Goal: Transaction & Acquisition: Purchase product/service

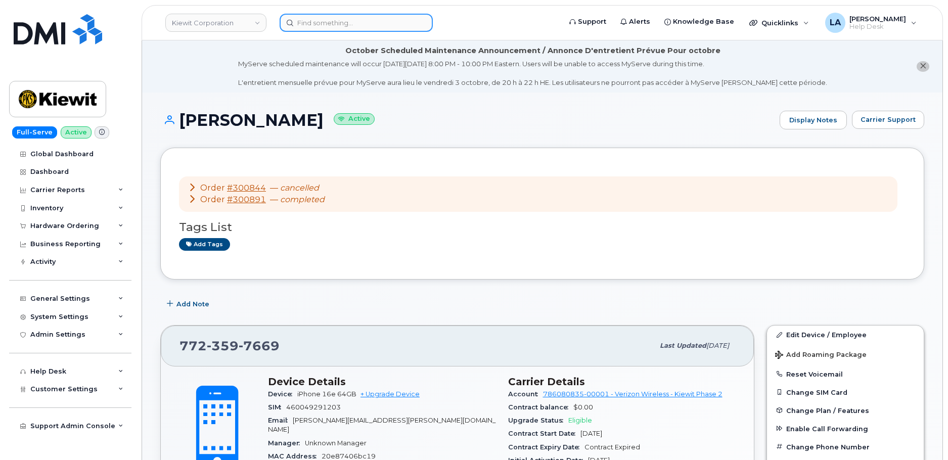
click at [335, 18] on input at bounding box center [356, 23] width 153 height 18
paste input "2073371887"
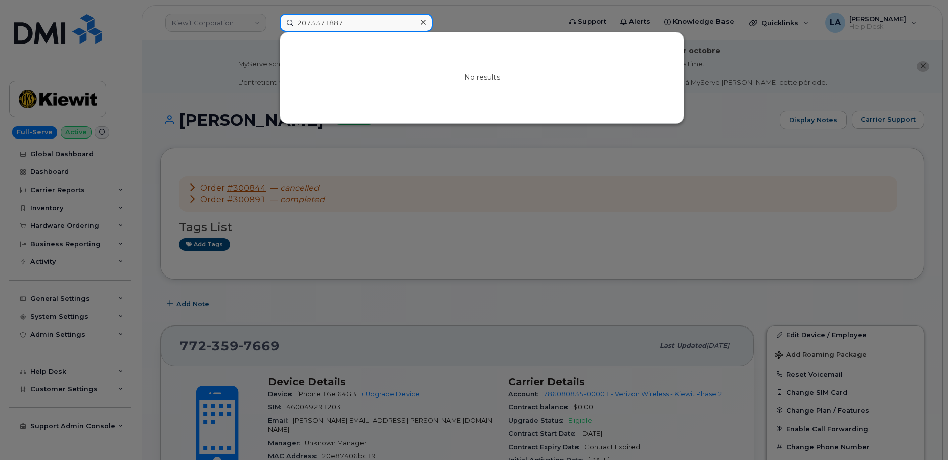
type input "2073371887"
drag, startPoint x: 424, startPoint y: 24, endPoint x: 474, endPoint y: 5, distance: 53.6
click at [424, 24] on icon at bounding box center [423, 22] width 5 height 8
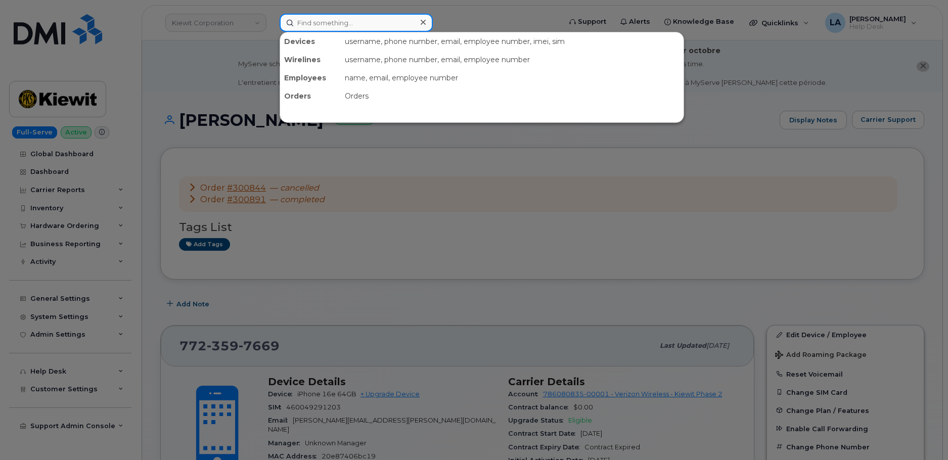
click at [343, 25] on input at bounding box center [356, 23] width 153 height 18
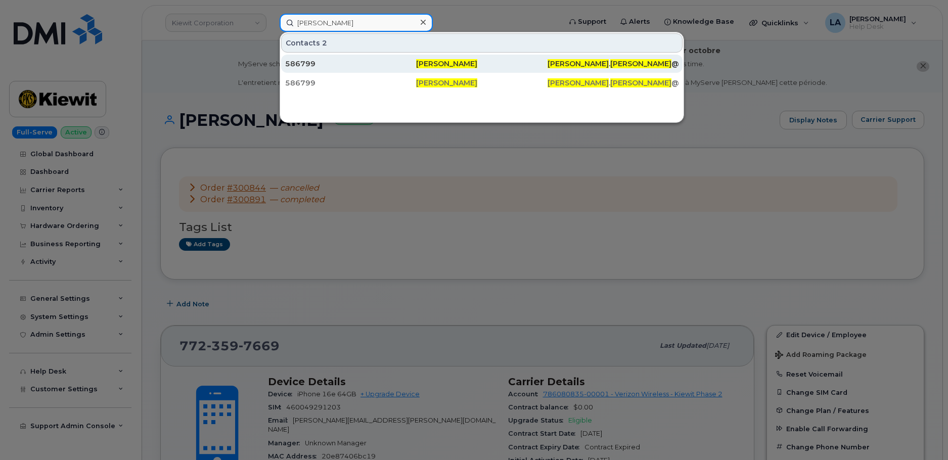
type input "LIam Bonner"
click at [454, 64] on span "Liam Bonner" at bounding box center [446, 63] width 61 height 9
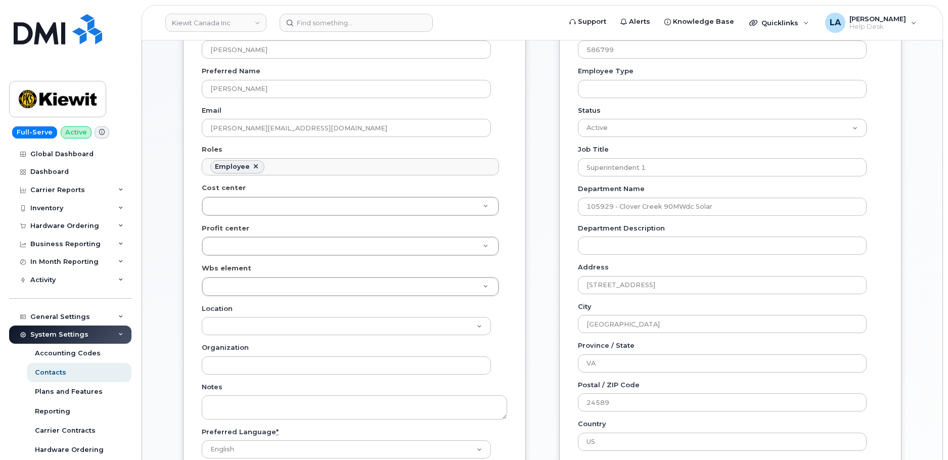
scroll to position [86, 0]
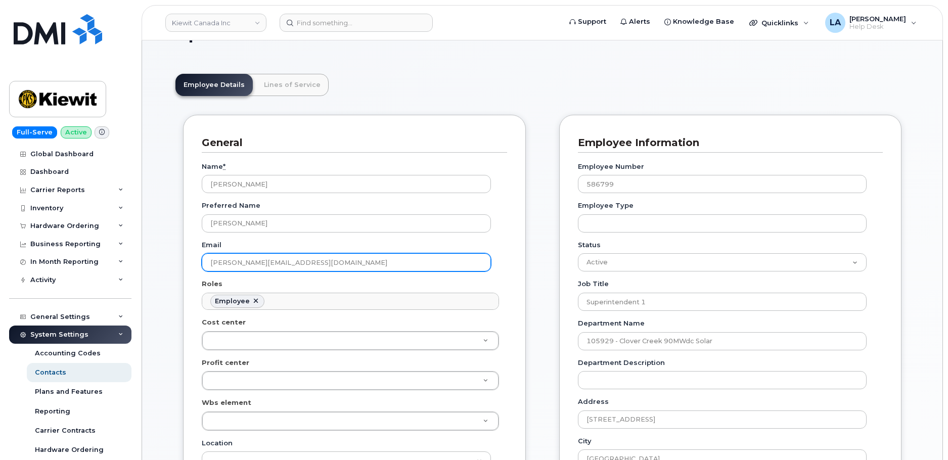
drag, startPoint x: 334, startPoint y: 262, endPoint x: 161, endPoint y: 262, distance: 172.4
click at [59, 221] on div "Hardware Ordering" at bounding box center [70, 226] width 122 height 18
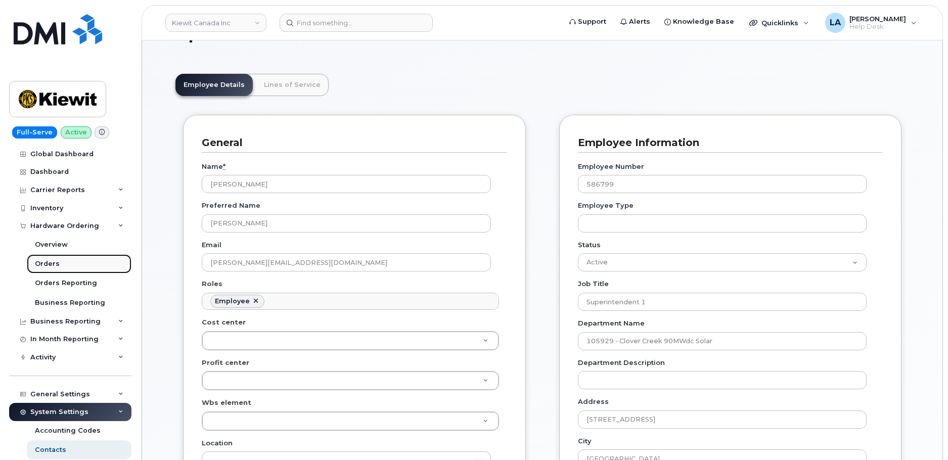
click at [54, 265] on div "Orders" at bounding box center [47, 263] width 25 height 9
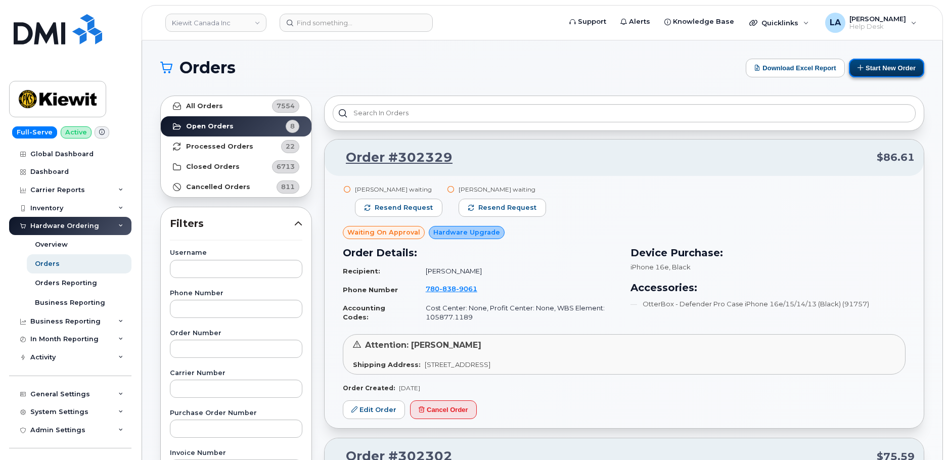
click at [888, 70] on button "Start New Order" at bounding box center [886, 68] width 75 height 19
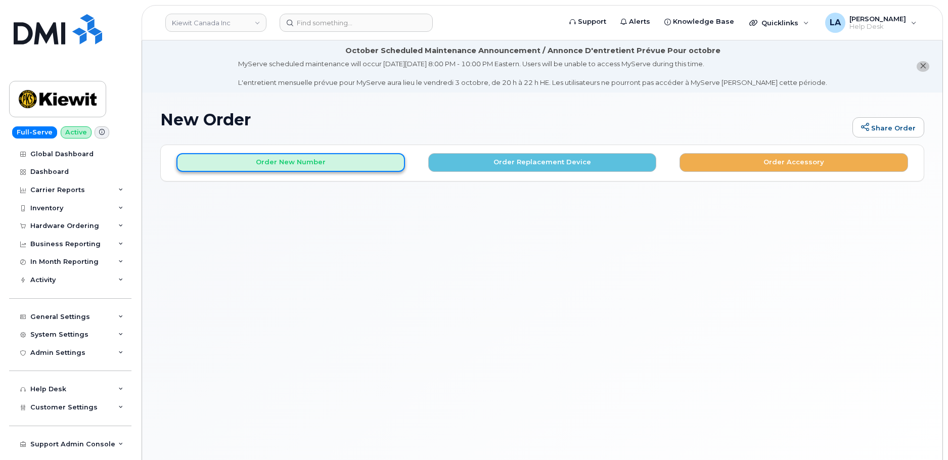
click at [297, 158] on button "Order New Number" at bounding box center [290, 162] width 228 height 19
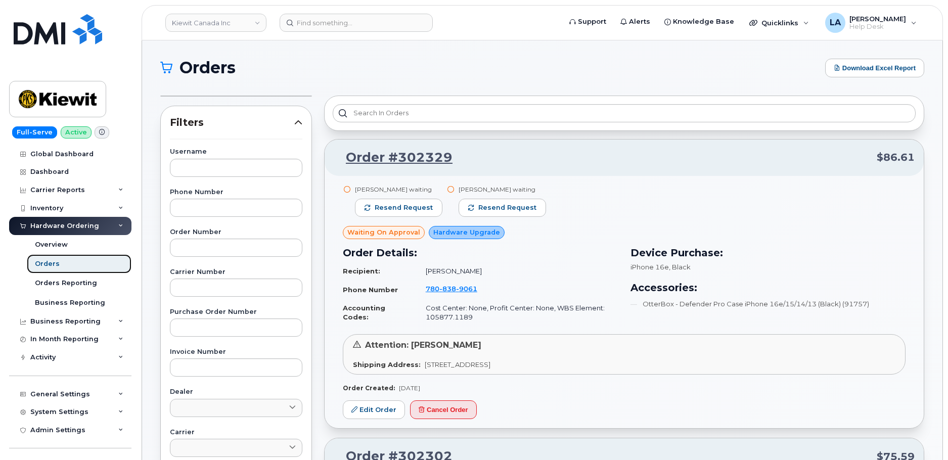
click at [45, 260] on div "Orders" at bounding box center [47, 263] width 25 height 9
click at [45, 263] on div "Orders" at bounding box center [47, 263] width 25 height 9
click at [44, 264] on div "Orders" at bounding box center [47, 263] width 25 height 9
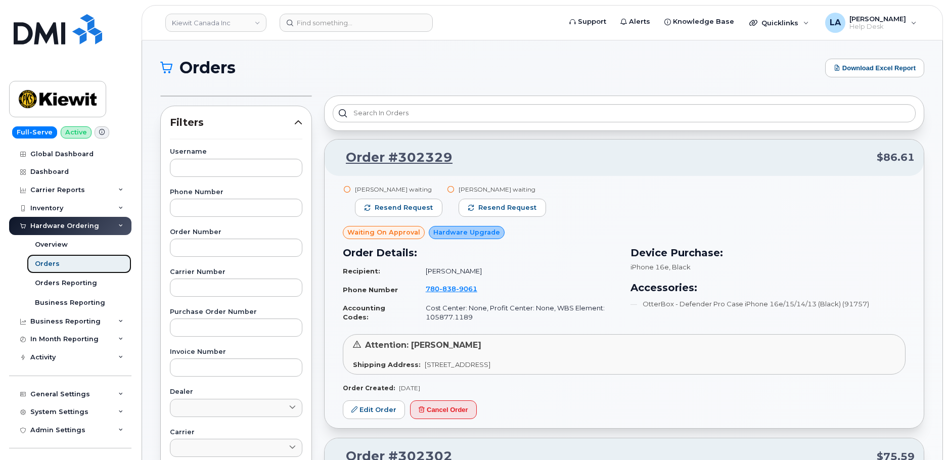
click at [41, 266] on div "Orders" at bounding box center [47, 263] width 25 height 9
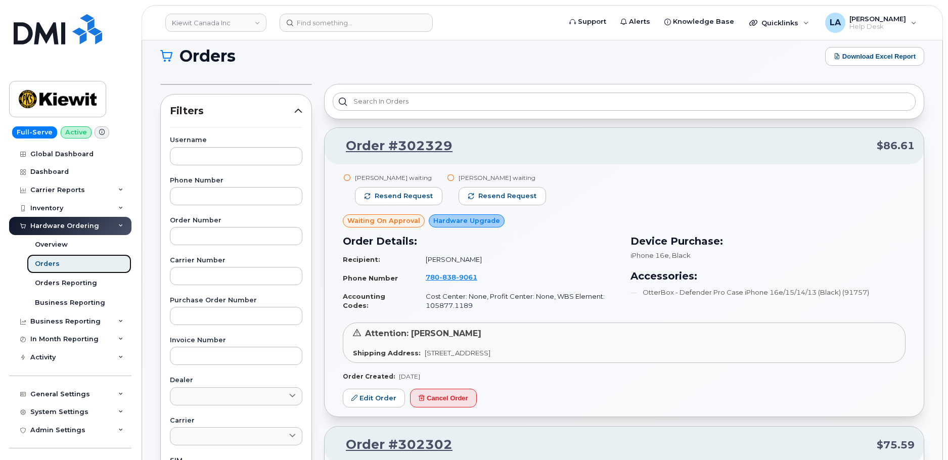
scroll to position [17, 0]
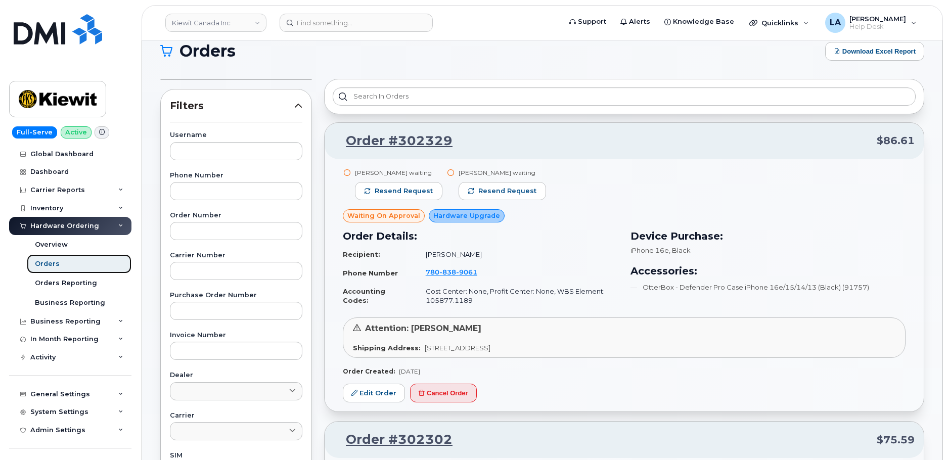
click at [43, 266] on div "Orders" at bounding box center [47, 263] width 25 height 9
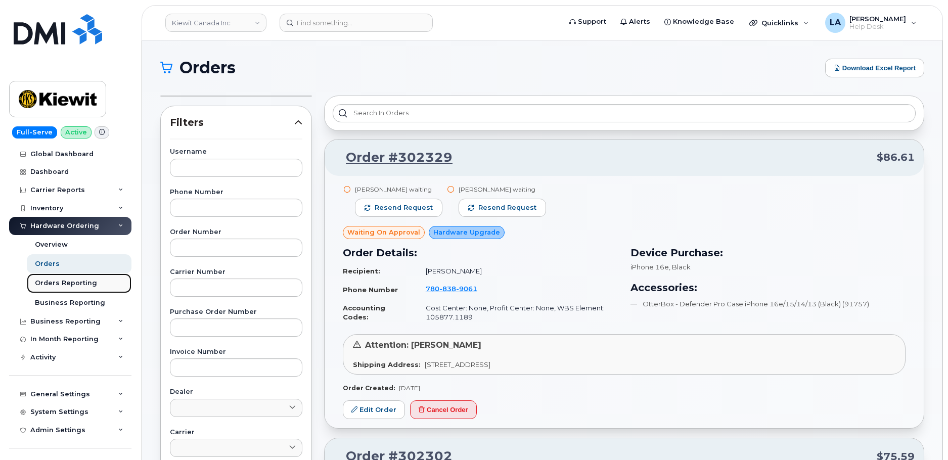
click at [39, 279] on div "Orders Reporting" at bounding box center [66, 282] width 62 height 9
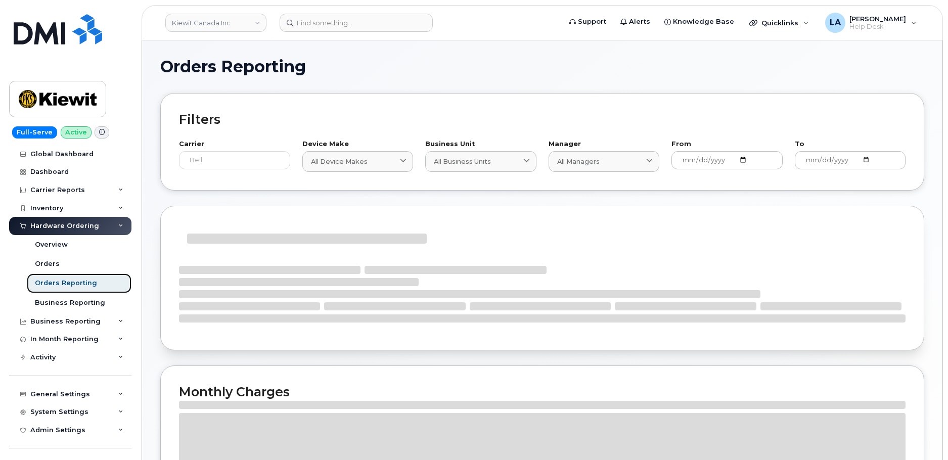
click at [39, 279] on div "Orders Reporting" at bounding box center [66, 282] width 62 height 9
click at [40, 281] on div "Orders Reporting" at bounding box center [66, 282] width 62 height 9
click at [44, 282] on div "Orders Reporting" at bounding box center [66, 282] width 62 height 9
click at [49, 265] on div "Orders" at bounding box center [47, 263] width 25 height 9
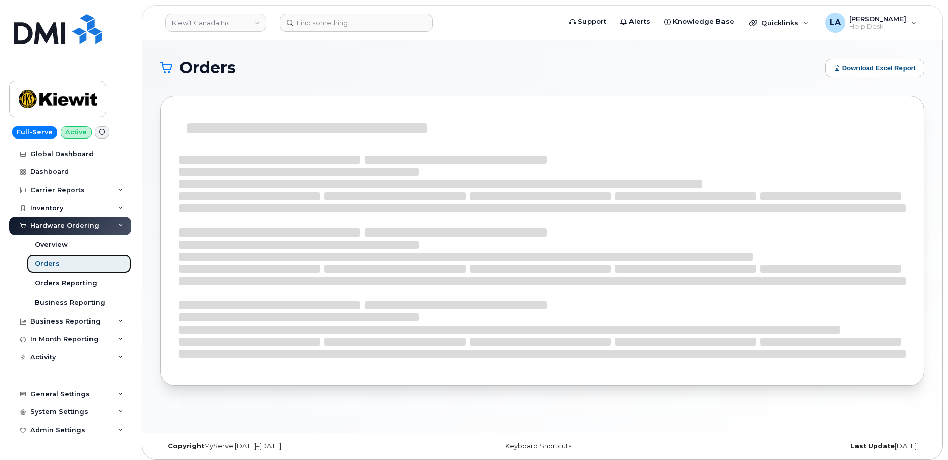
click at [49, 265] on div "Orders" at bounding box center [47, 263] width 25 height 9
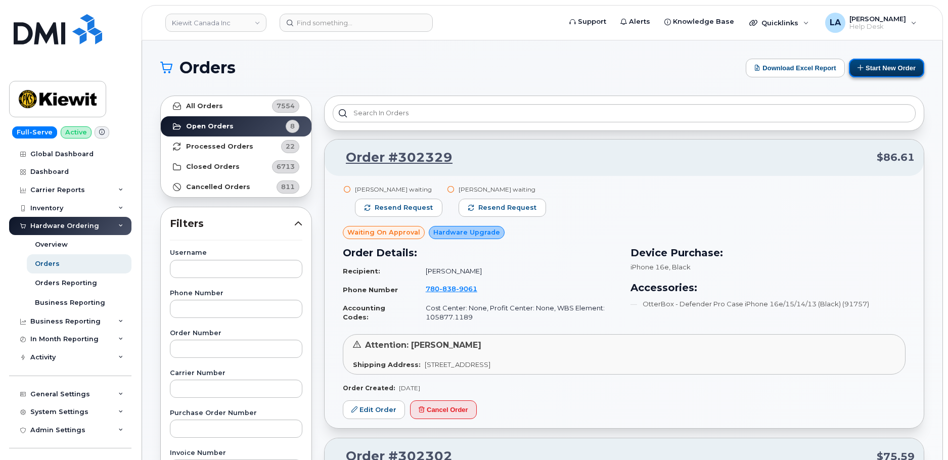
click at [873, 72] on button "Start New Order" at bounding box center [886, 68] width 75 height 19
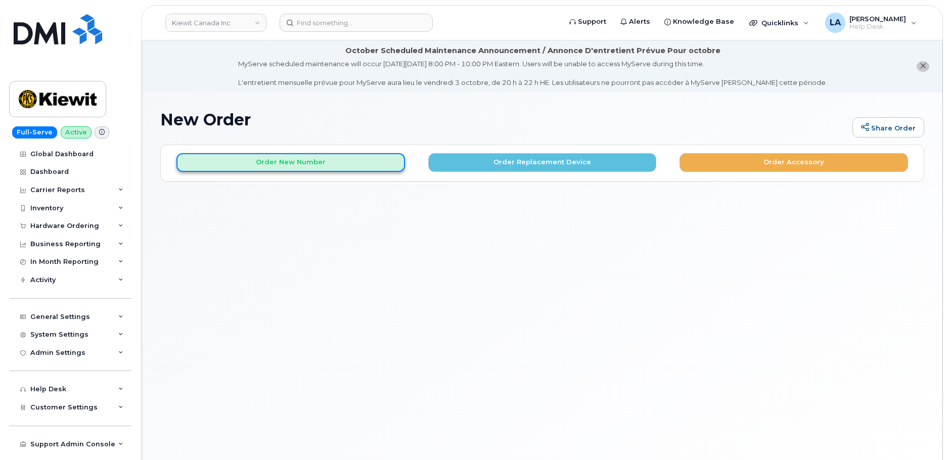
click at [270, 155] on button "Order New Number" at bounding box center [290, 162] width 228 height 19
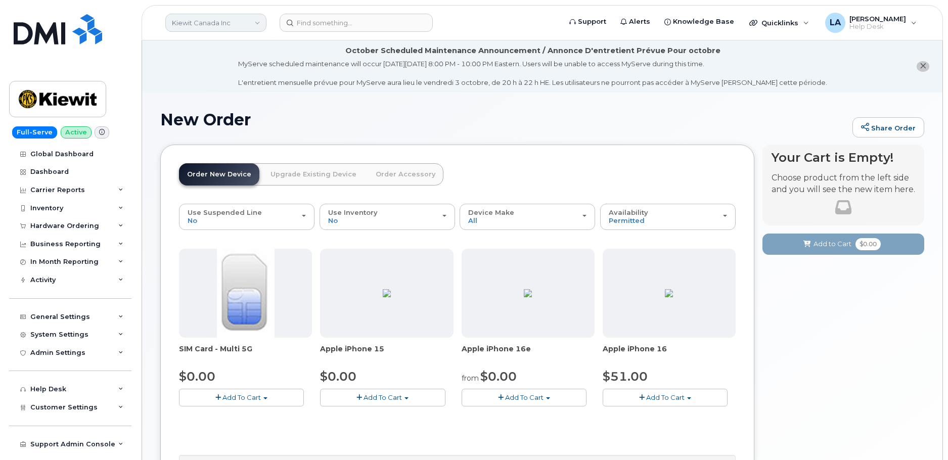
click at [243, 24] on link "Kiewit Canada Inc" at bounding box center [215, 23] width 101 height 18
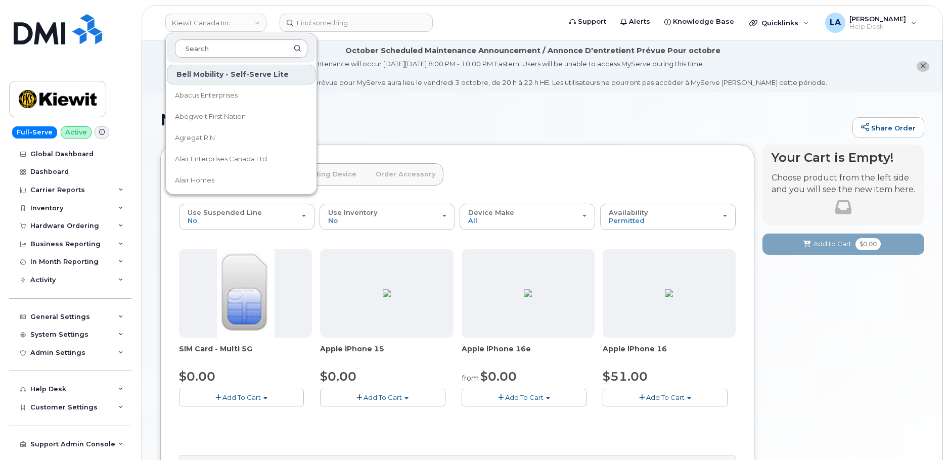
click at [248, 41] on input at bounding box center [241, 48] width 132 height 18
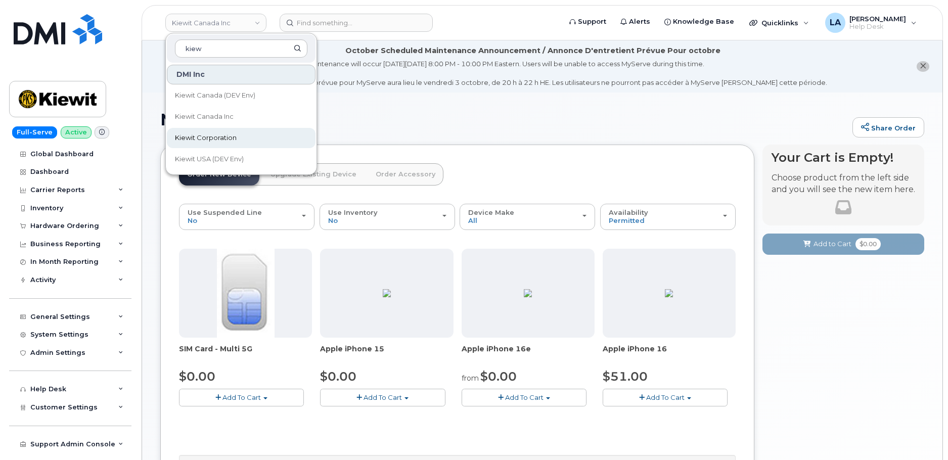
type input "kiew"
click at [211, 138] on span "Kiewit Corporation" at bounding box center [206, 138] width 62 height 10
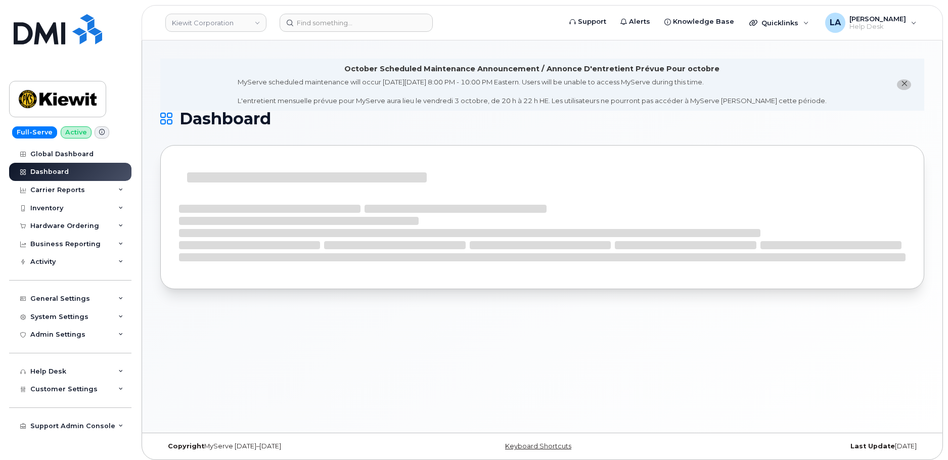
click at [907, 87] on icon "close notification" at bounding box center [904, 83] width 7 height 7
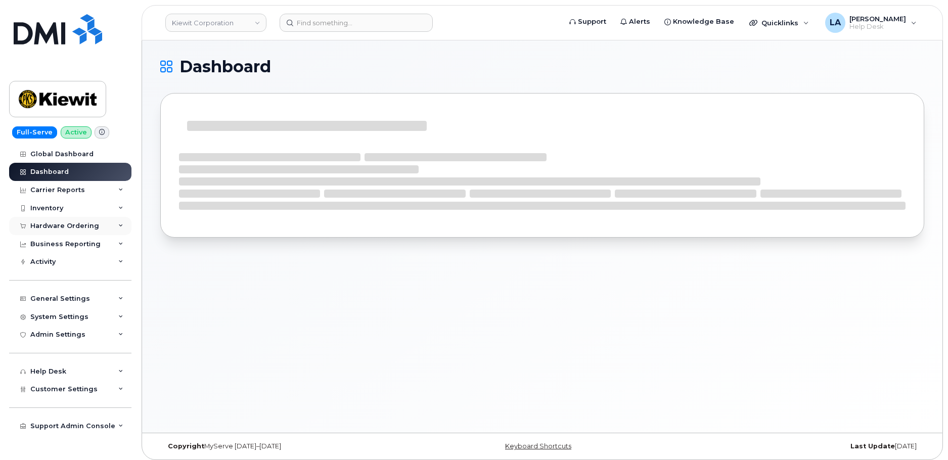
click at [62, 221] on div "Hardware Ordering" at bounding box center [70, 226] width 122 height 18
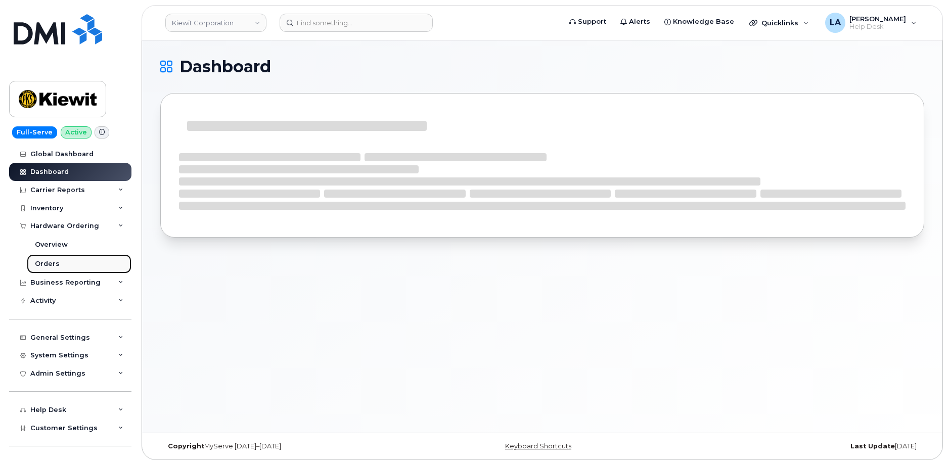
click at [44, 264] on div "Orders" at bounding box center [47, 263] width 25 height 9
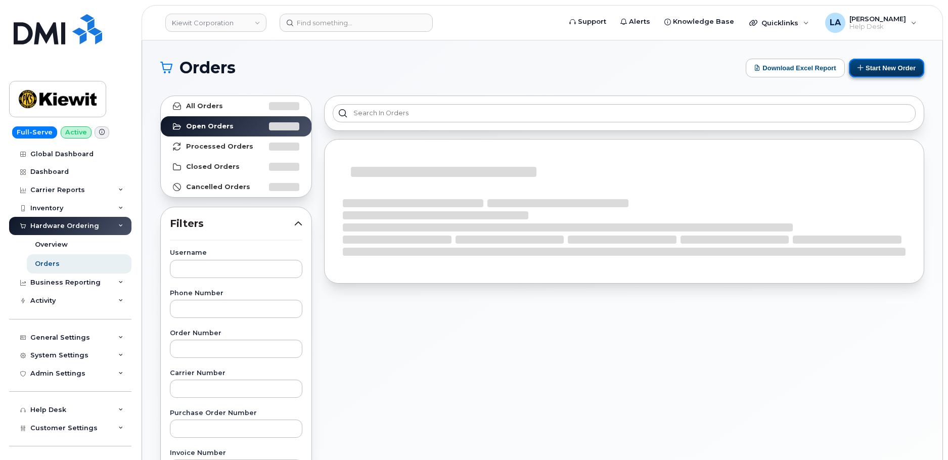
click at [886, 66] on button "Start New Order" at bounding box center [886, 68] width 75 height 19
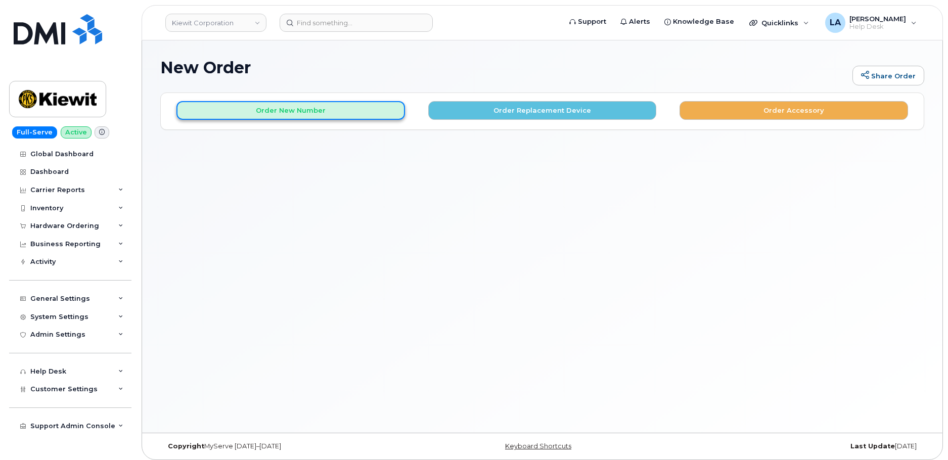
click at [266, 108] on button "Order New Number" at bounding box center [290, 110] width 228 height 19
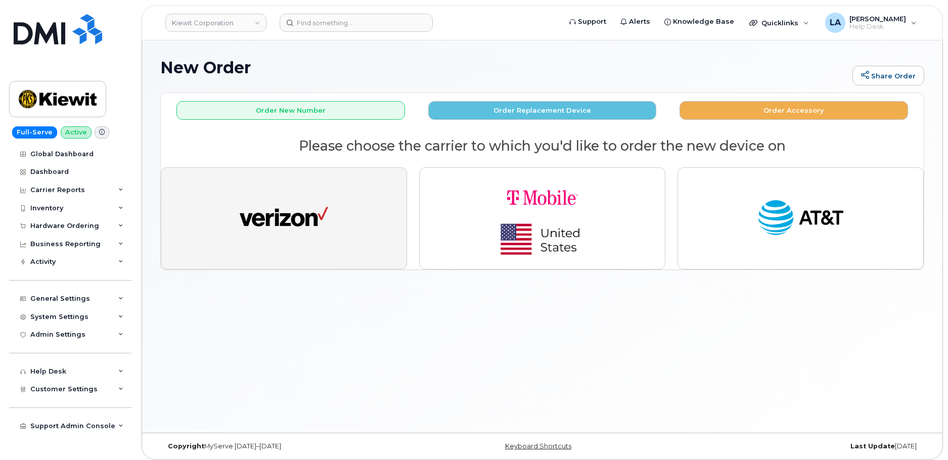
click at [321, 223] on img "button" at bounding box center [284, 218] width 88 height 45
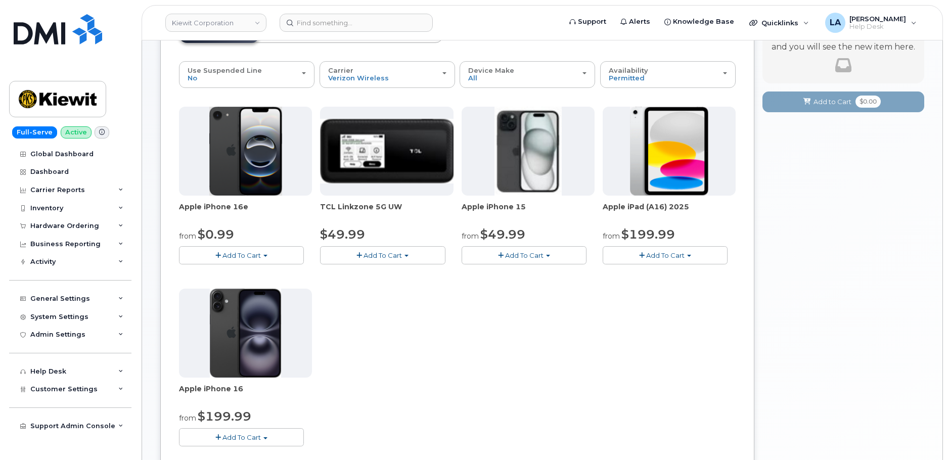
scroll to position [108, 0]
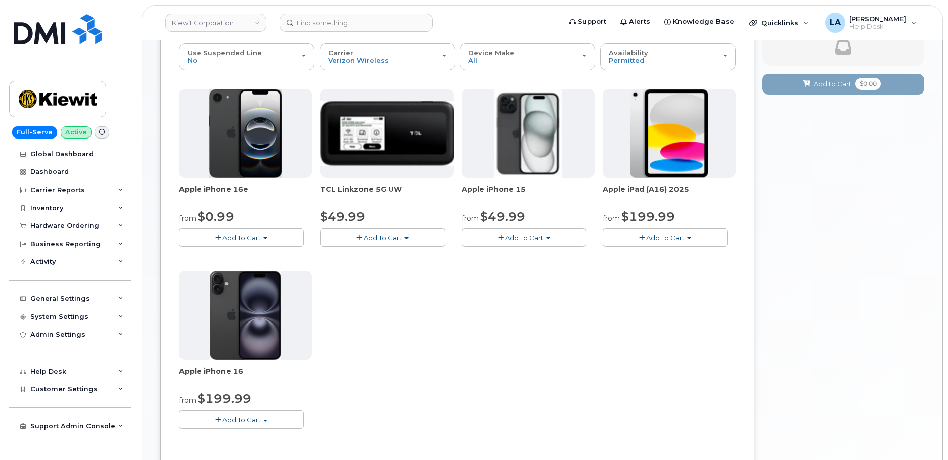
click at [235, 416] on span "Add To Cart" at bounding box center [241, 419] width 38 height 8
click at [246, 451] on link "$199.99 - 2 Year Activation (128GB)" at bounding box center [251, 450] width 140 height 13
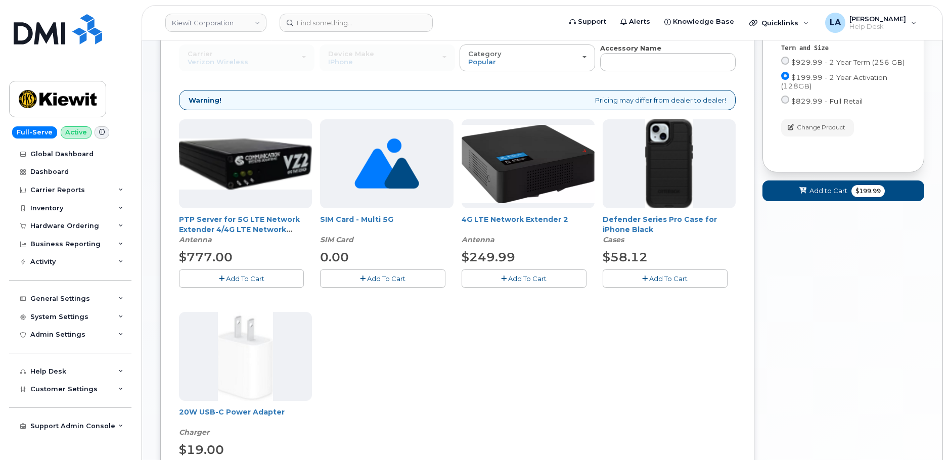
click at [672, 286] on button "Add To Cart" at bounding box center [664, 278] width 125 height 18
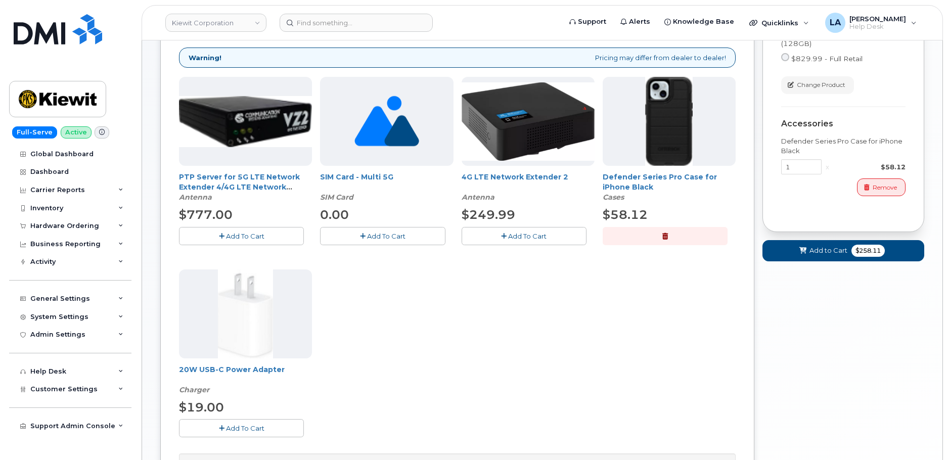
scroll to position [165, 0]
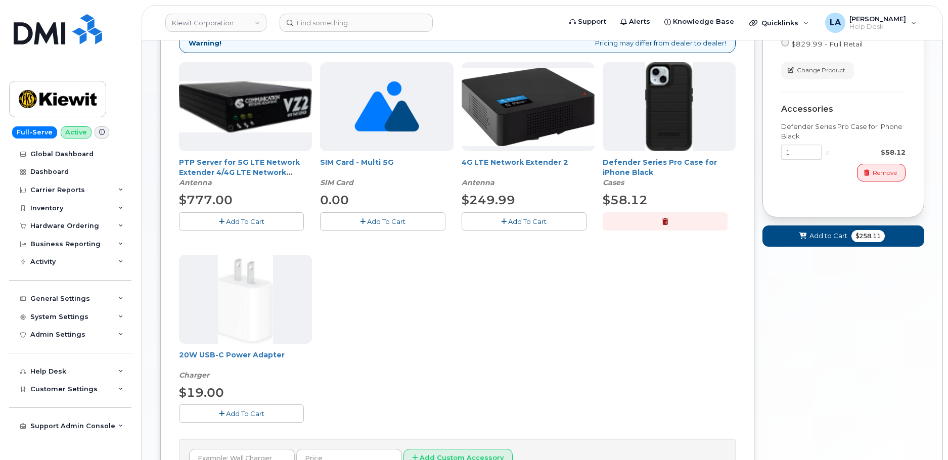
click at [245, 415] on span "Add To Cart" at bounding box center [245, 413] width 38 height 8
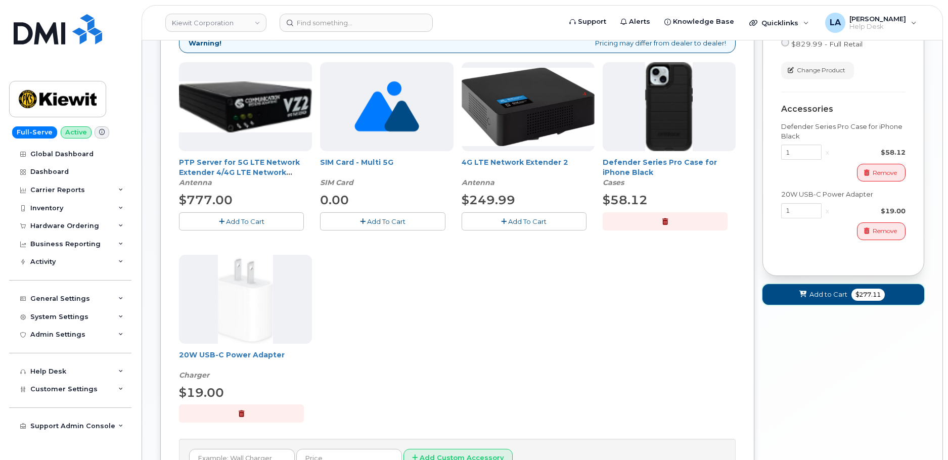
click at [822, 300] on button "Add to Cart $277.11" at bounding box center [843, 294] width 162 height 21
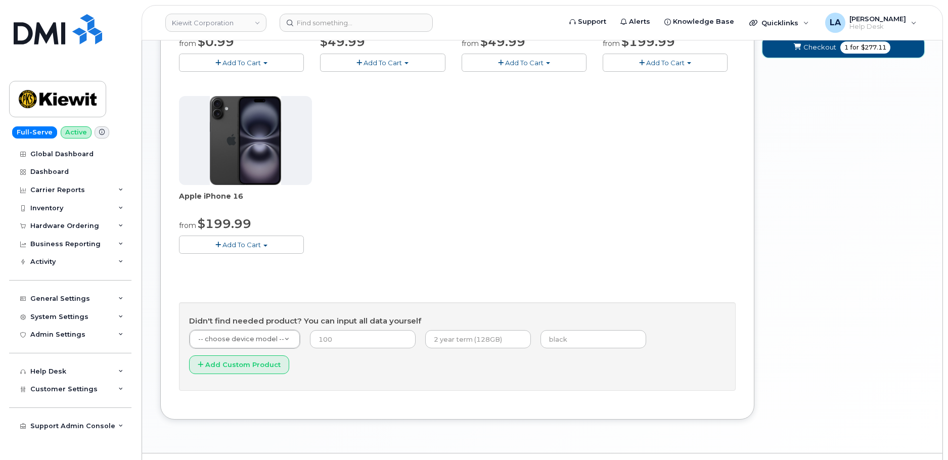
click at [811, 52] on span "Checkout" at bounding box center [819, 47] width 33 height 10
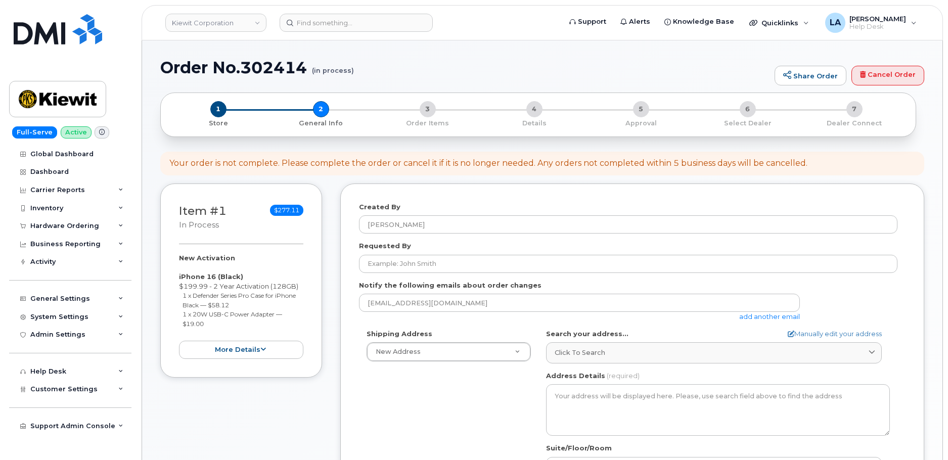
select select
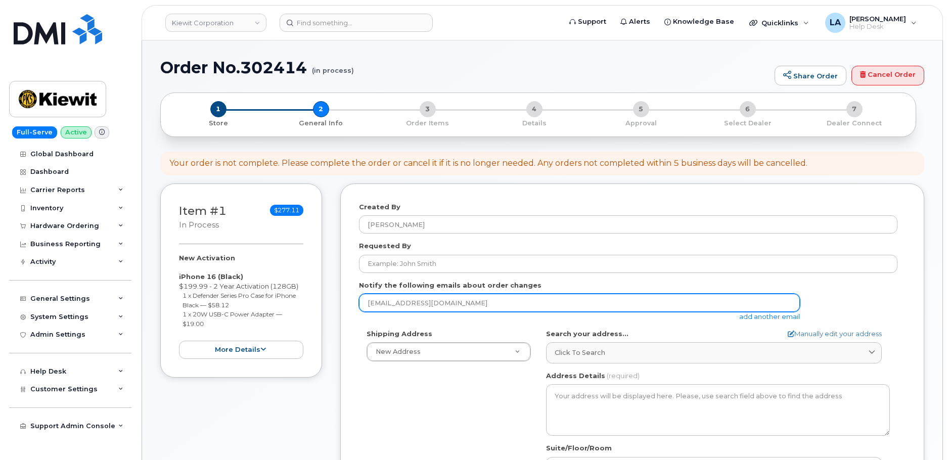
drag, startPoint x: 472, startPoint y: 298, endPoint x: 302, endPoint y: 298, distance: 169.3
click at [304, 301] on div "Item #1 in process $277.11 New Activation iPhone 16 (Black) $199.99 - 2 Year Ac…" at bounding box center [542, 402] width 764 height 438
paste input "[PERSON_NAME][EMAIL_ADDRESS][DOMAIN_NAME]"
type input "[PERSON_NAME][EMAIL_ADDRESS][DOMAIN_NAME]"
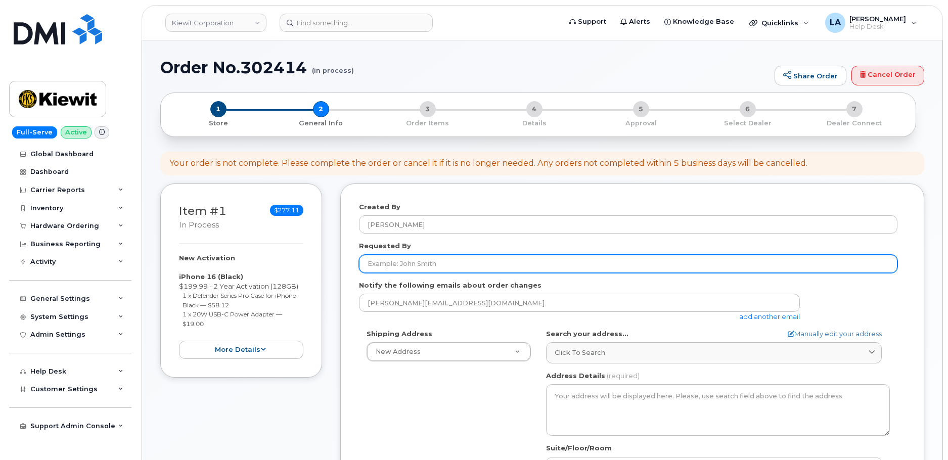
click at [438, 262] on input "Requested By" at bounding box center [628, 264] width 538 height 18
paste input "[PERSON_NAME]"
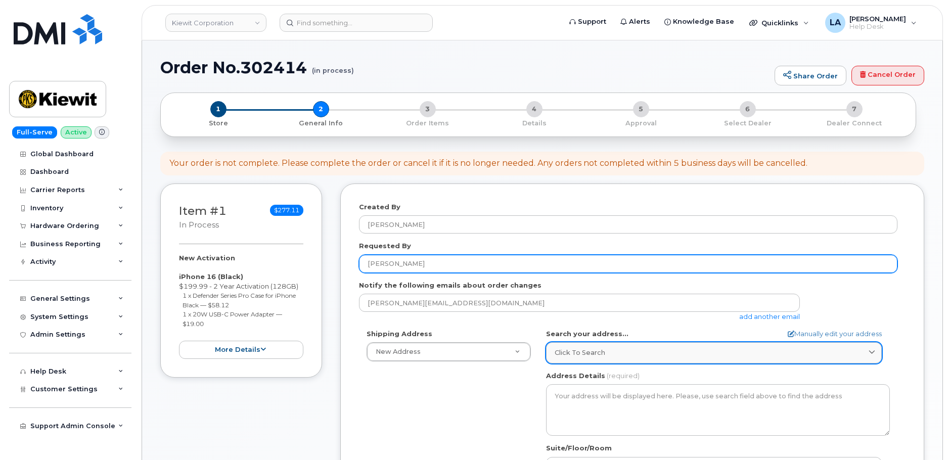
type input "[PERSON_NAME]"
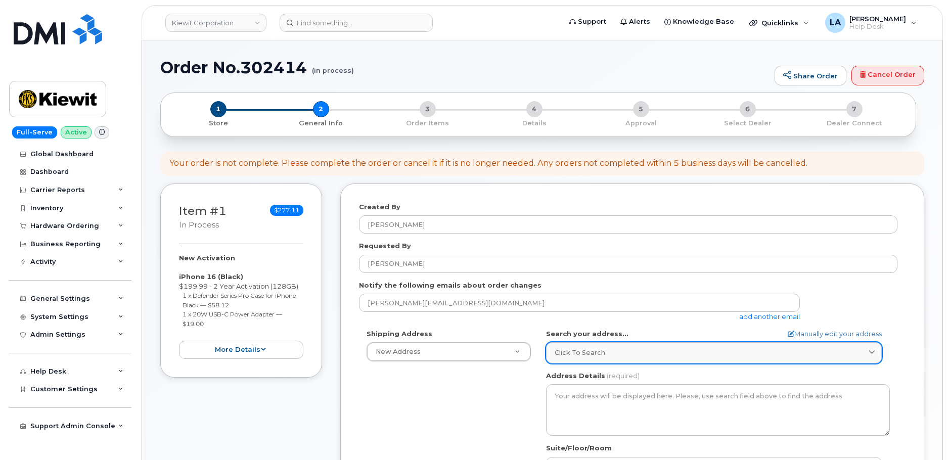
click at [645, 352] on div "Click to search" at bounding box center [713, 353] width 318 height 10
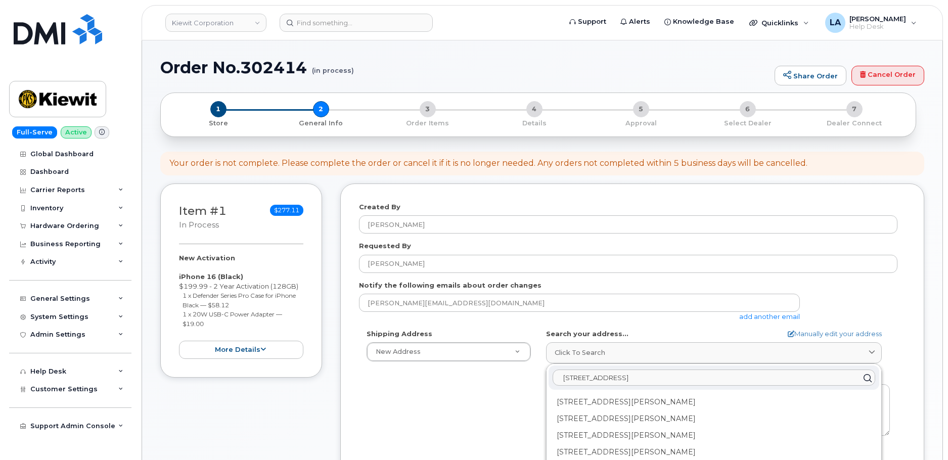
type input "1031 Country Lane Scottsburg Bi 24589"
drag, startPoint x: 712, startPoint y: 383, endPoint x: 558, endPoint y: 382, distance: 154.2
click at [558, 382] on input "1031 Country Lane Scottsburg Bi 24589" at bounding box center [713, 378] width 322 height 16
type input "1031 Country Ln"
drag, startPoint x: 638, startPoint y: 379, endPoint x: 538, endPoint y: 384, distance: 100.2
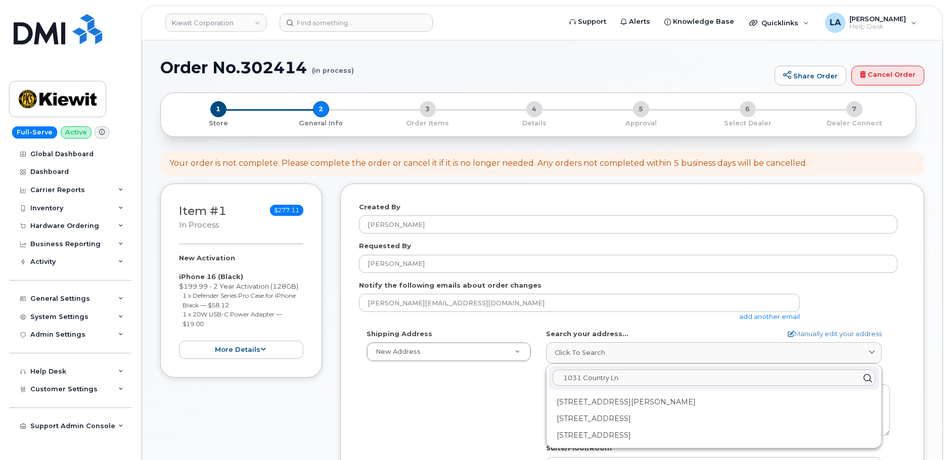
click at [535, 385] on div "Shipping Address New Address New Address 19009 S Laurel Park Rd 12550 Sagehen C…" at bounding box center [628, 445] width 538 height 232
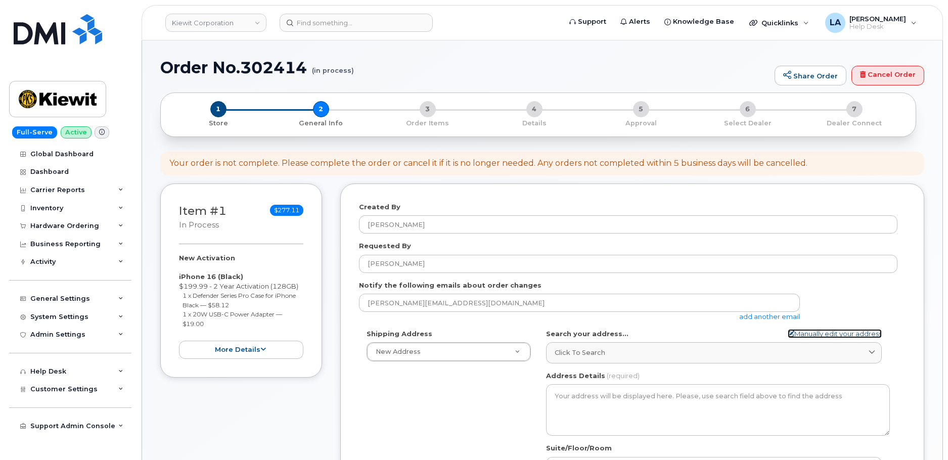
click at [821, 332] on link "Manually edit your address" at bounding box center [834, 334] width 94 height 10
select select
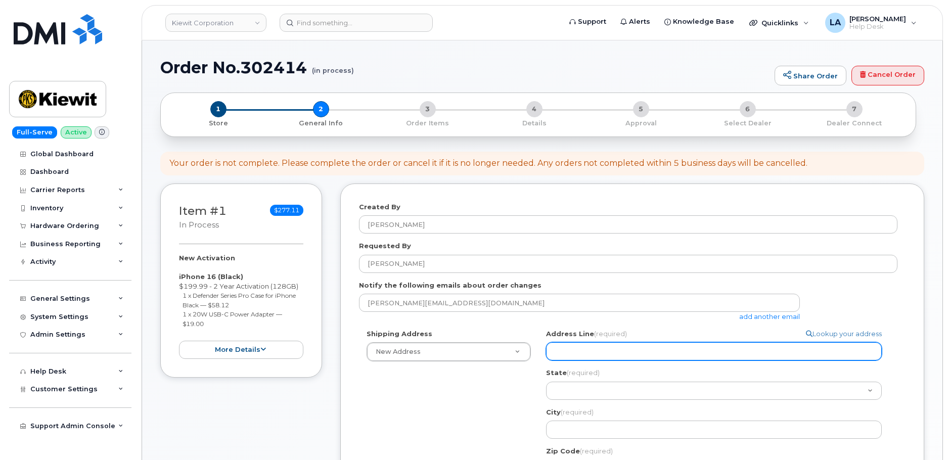
click at [579, 353] on input "Address Line (required)" at bounding box center [714, 351] width 336 height 18
paste input "1031 Country Lane Scottsburg VI 24589"
select select
drag, startPoint x: 612, startPoint y: 349, endPoint x: 623, endPoint y: 350, distance: 11.2
click at [612, 349] on input "1031 Country Lane Scottsburg VI 24589" at bounding box center [714, 351] width 336 height 18
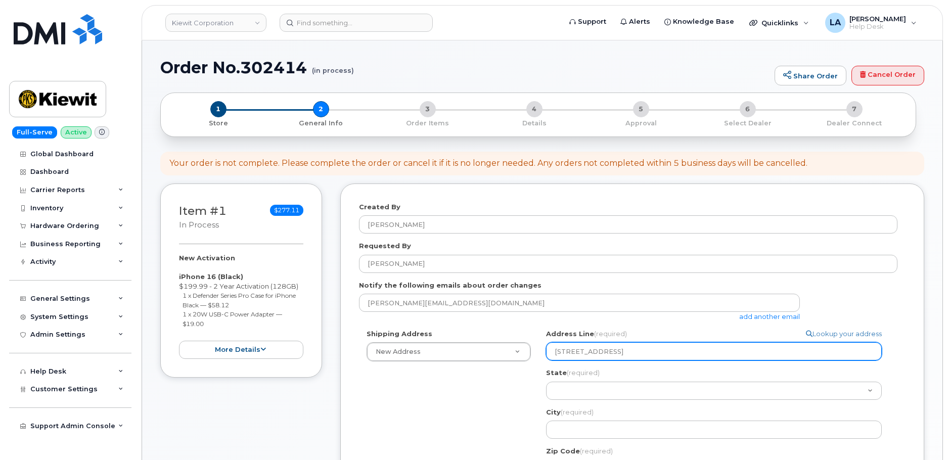
click at [624, 351] on input "1031 Country Lane Scottsburg VI 24589" at bounding box center [714, 351] width 336 height 18
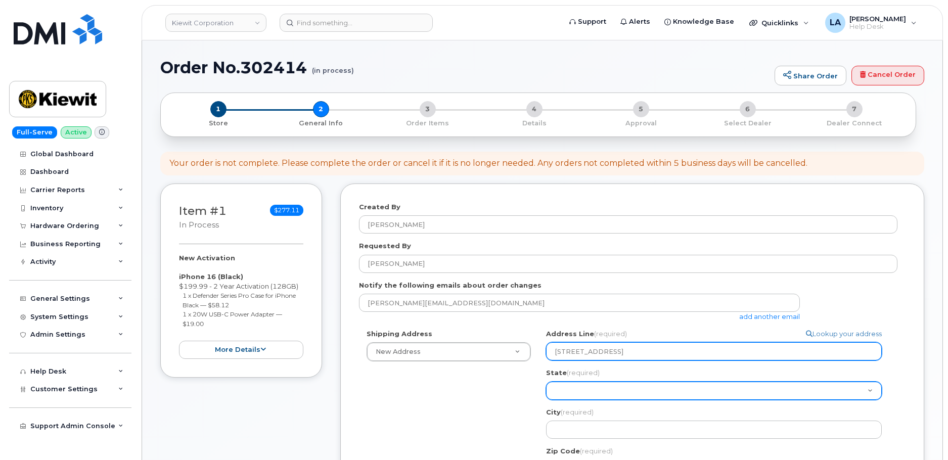
type input "1031 Country Lane Scottsburg VI 24589"
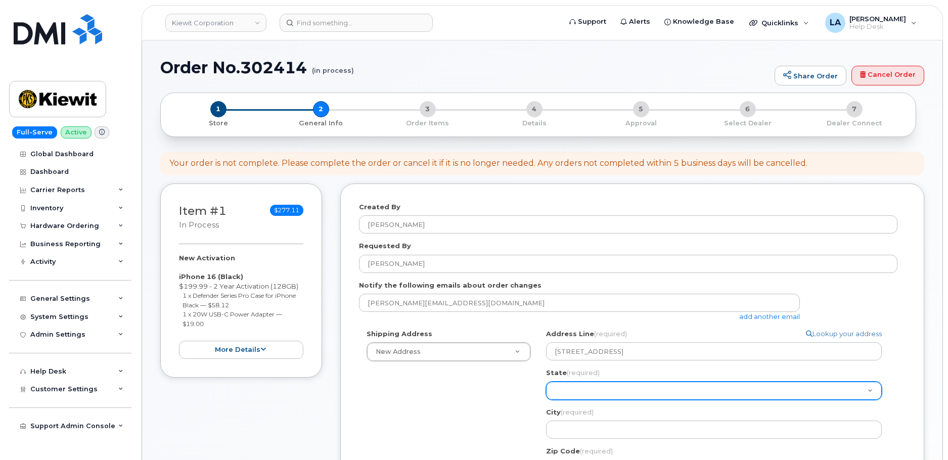
click at [586, 390] on select "Alabama Alaska American Samoa Arizona Arkansas California Colorado Connecticut …" at bounding box center [714, 391] width 336 height 18
select select "VA"
click at [546, 382] on select "Alabama Alaska American Samoa Arizona Arkansas California Colorado Connecticut …" at bounding box center [714, 391] width 336 height 18
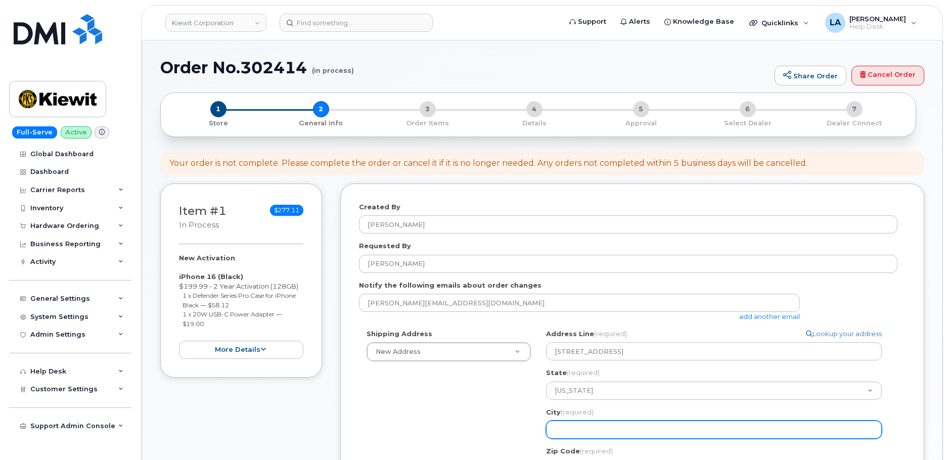
click at [596, 429] on input "City (required)" at bounding box center [714, 430] width 336 height 18
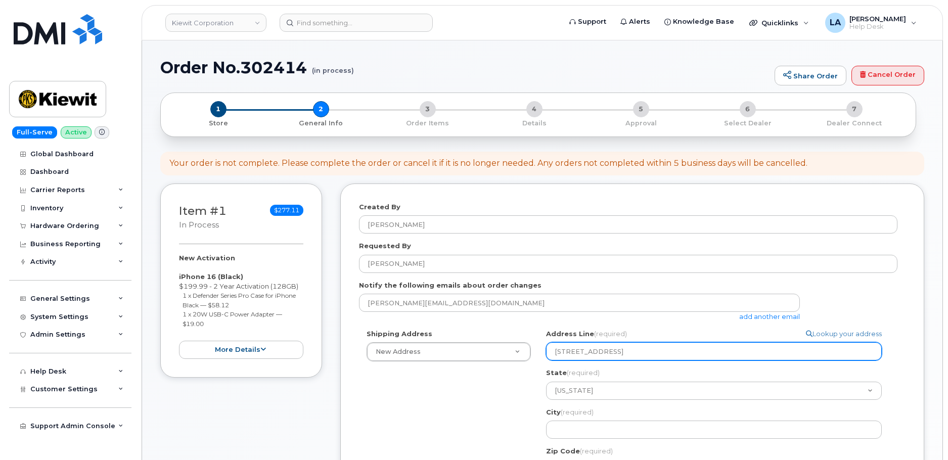
click at [631, 351] on input "1031 Country Lane Scottsburg VI 24589" at bounding box center [714, 351] width 336 height 18
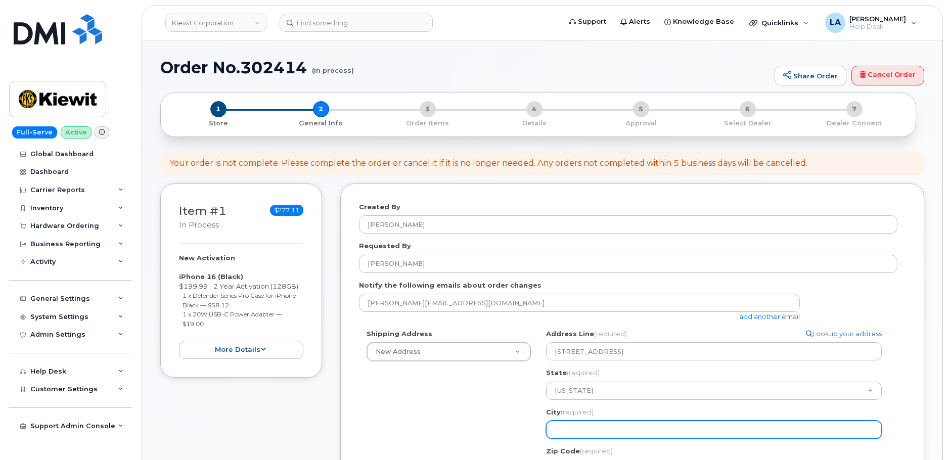
click at [580, 428] on input "City (required)" at bounding box center [714, 430] width 336 height 18
paste input "Scottsburg"
select select
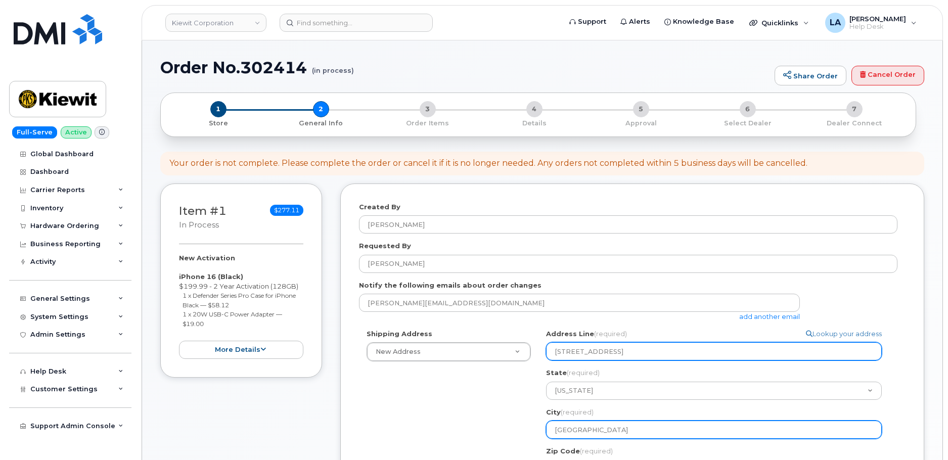
type input "Scottsburg"
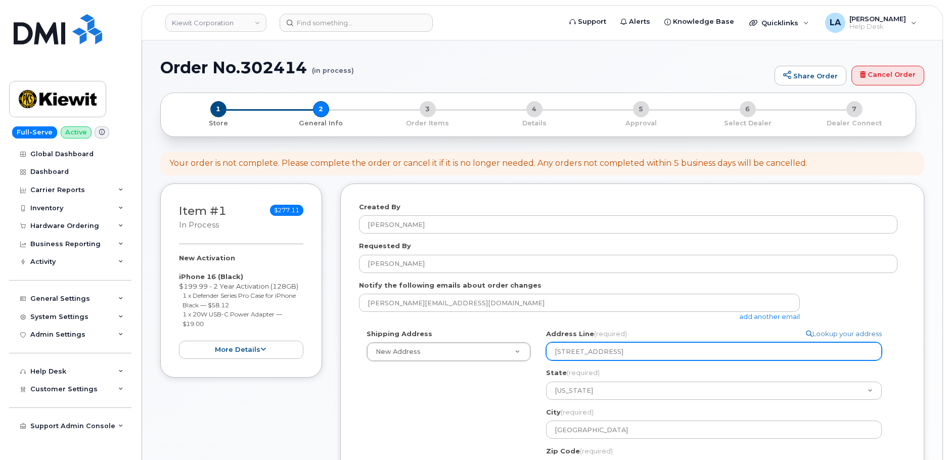
click at [675, 350] on input "1031 Country Lane Scottsburg VI 24589" at bounding box center [714, 351] width 336 height 18
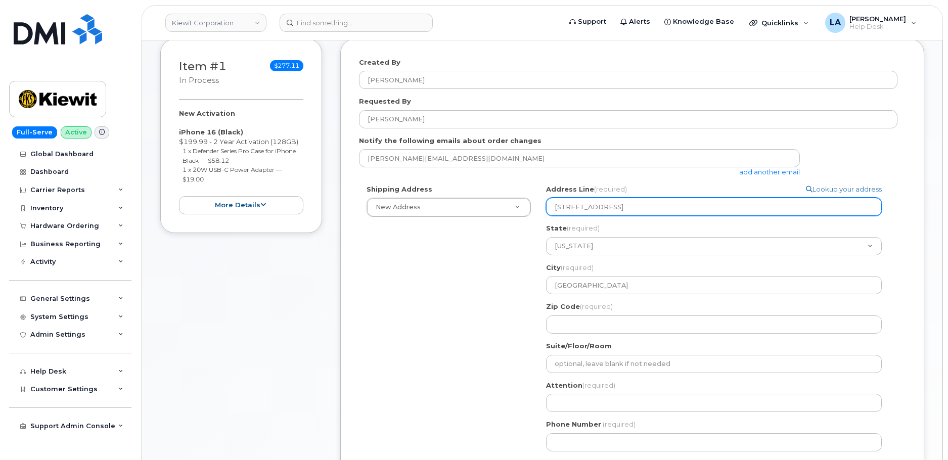
scroll to position [153, 0]
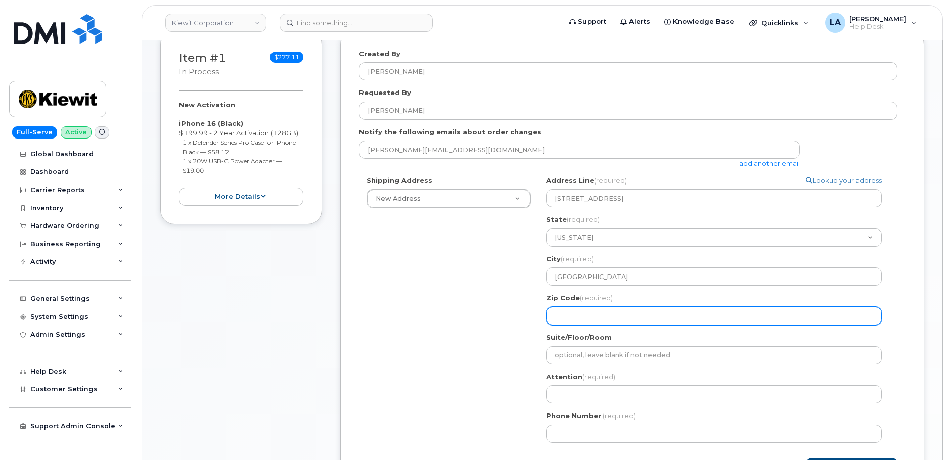
click at [603, 316] on input "Zip Code (required)" at bounding box center [714, 316] width 336 height 18
paste input "24589"
select select
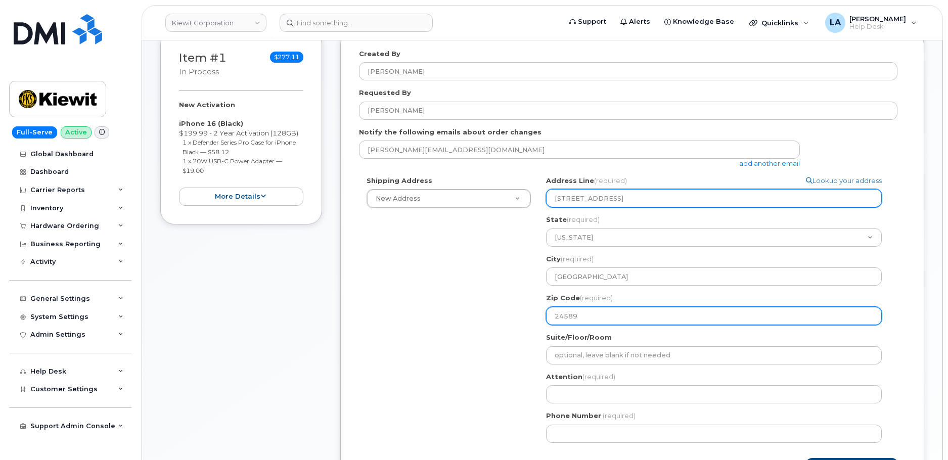
type input "24589"
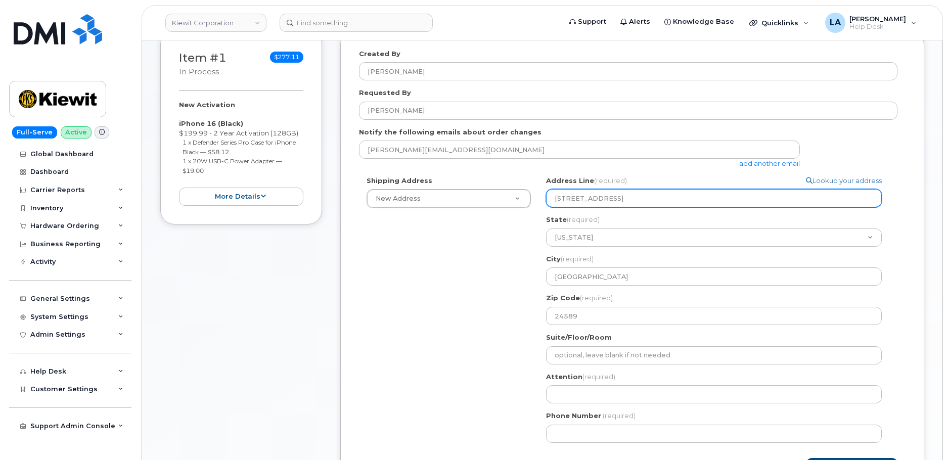
click at [721, 193] on input "1031 Country Lane Scottsburg VI 24589" at bounding box center [714, 198] width 336 height 18
select select
type input "1031 Country Lane Scottsburg VI 2458"
select select
type input "1031 Country Lane Scottsburg VI 245"
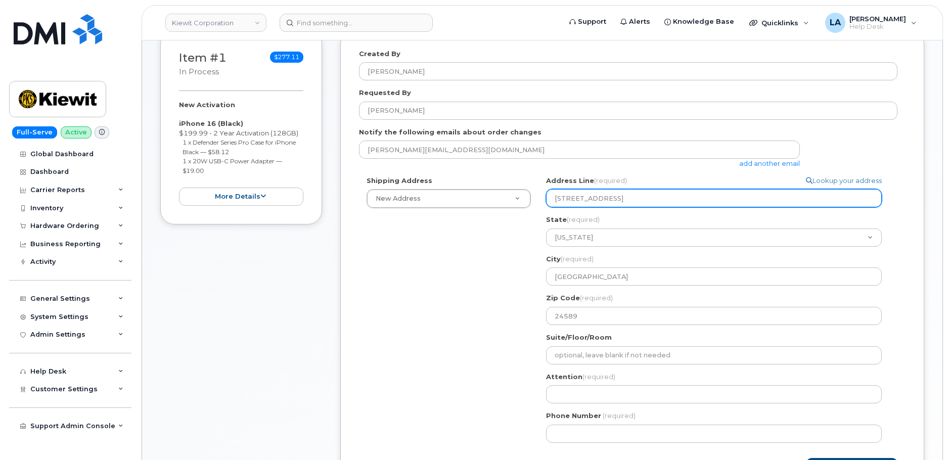
select select
type input "1031 Country Lane Scottsburg VI 24"
select select
type input "1031 Country Lane Scottsburg VI 2"
select select
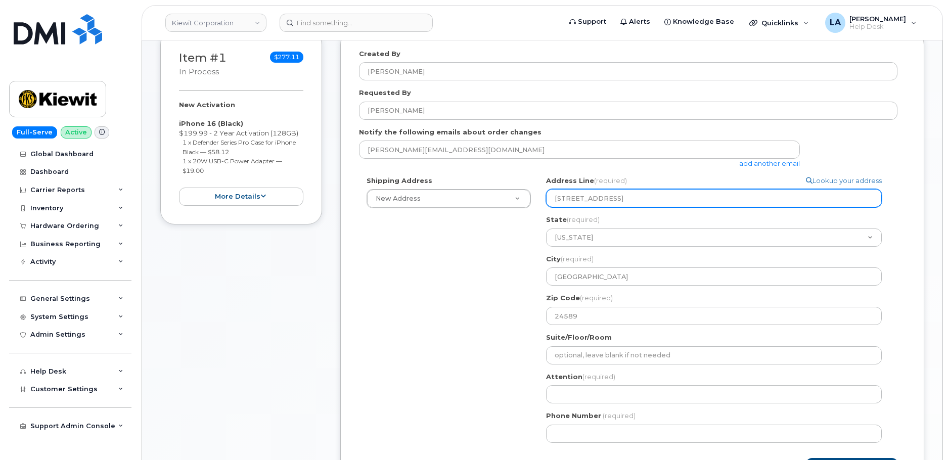
type input "1031 Country Lane Scottsburg VI"
select select
type input "1031 Country Lane Scottsburg V"
select select
type input "1031 Country Lane Scottsburg"
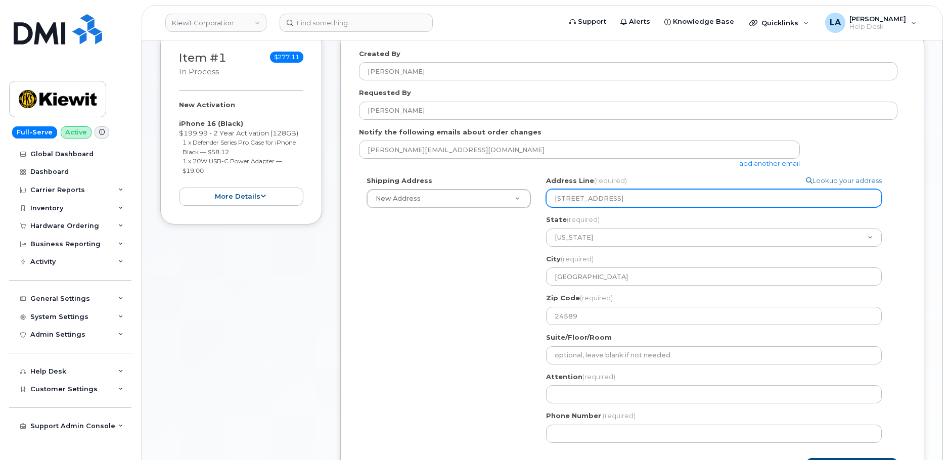
select select
type input "1031 Country Lane Scottsbur"
select select
type input "1031 Country Lane Scottsbu"
select select
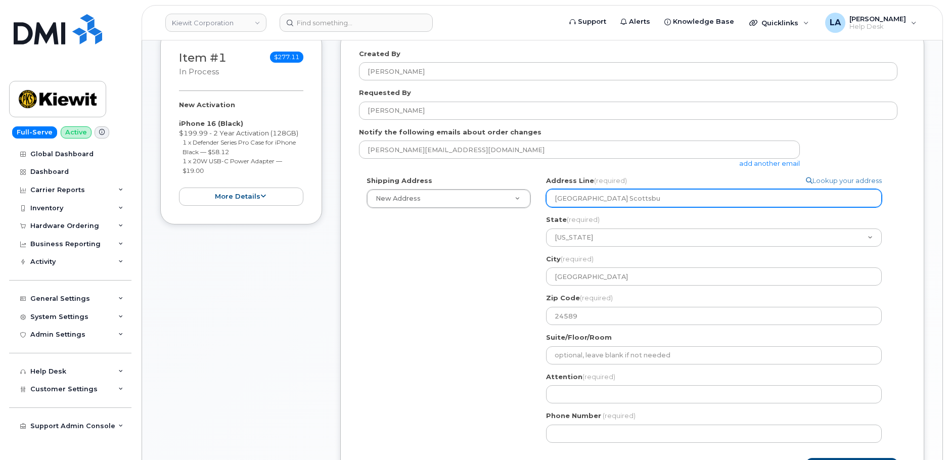
type input "1031 Country Lane Scottsb"
select select
type input "1031 Country Lane Scotts"
select select
type input "1031 Country Lane Scott"
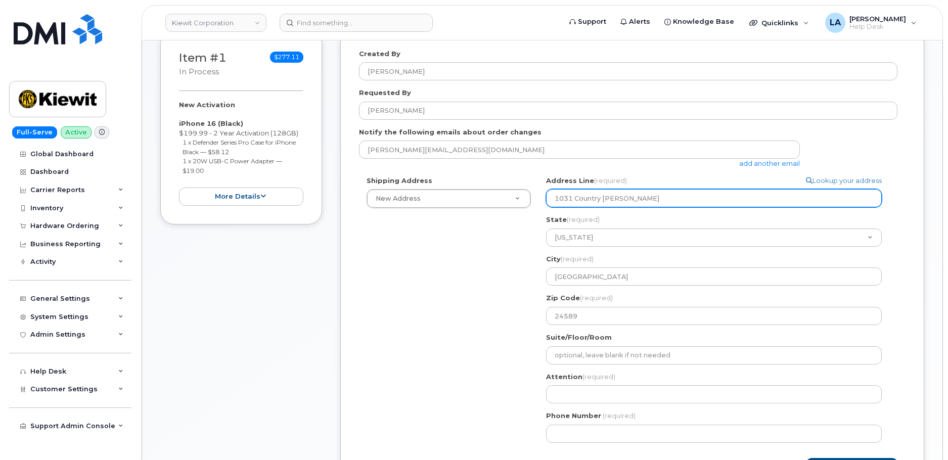
select select
type input "1031 Country Lane Scot"
select select
type input "1031 Country Lane Sco"
select select
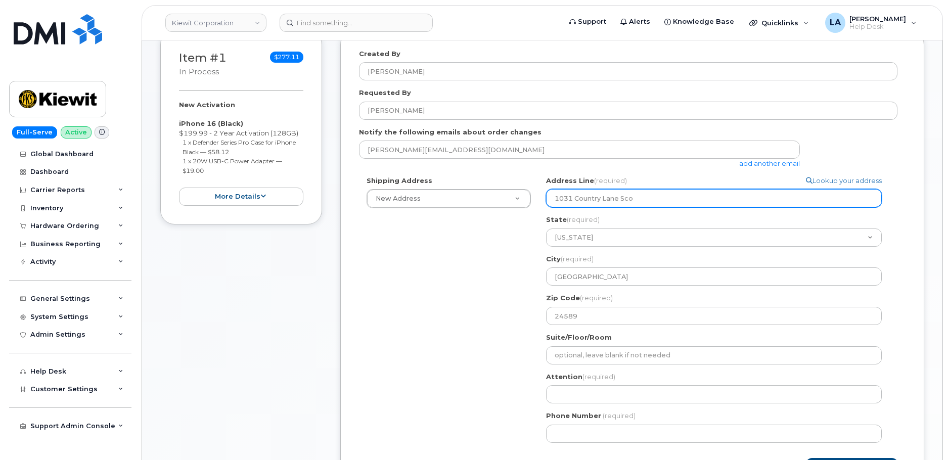
type input "1031 Country Lane Sc"
select select
type input "1031 Country Lane S"
select select
type input "1031 Country Lane"
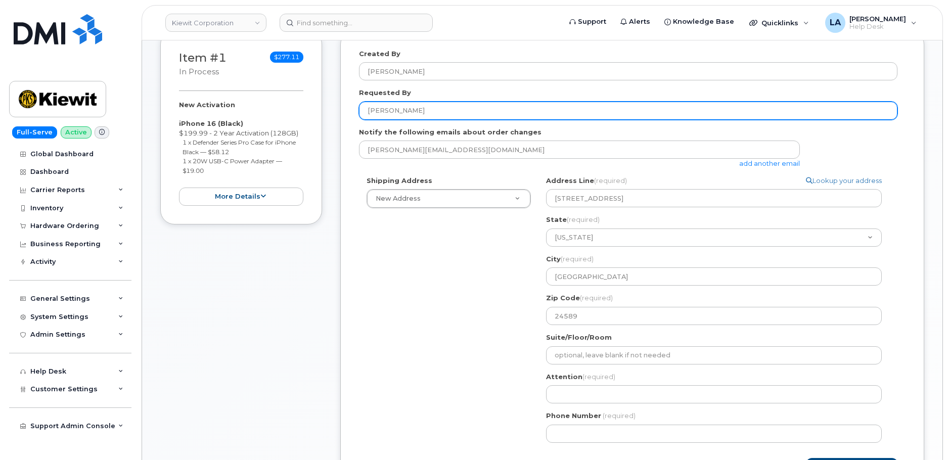
drag, startPoint x: 330, startPoint y: 111, endPoint x: 318, endPoint y: 111, distance: 11.6
click at [318, 111] on div "Item #1 in process $277.11 New Activation iPhone 16 (Black) $199.99 - 2 Year Ac…" at bounding box center [542, 270] width 764 height 480
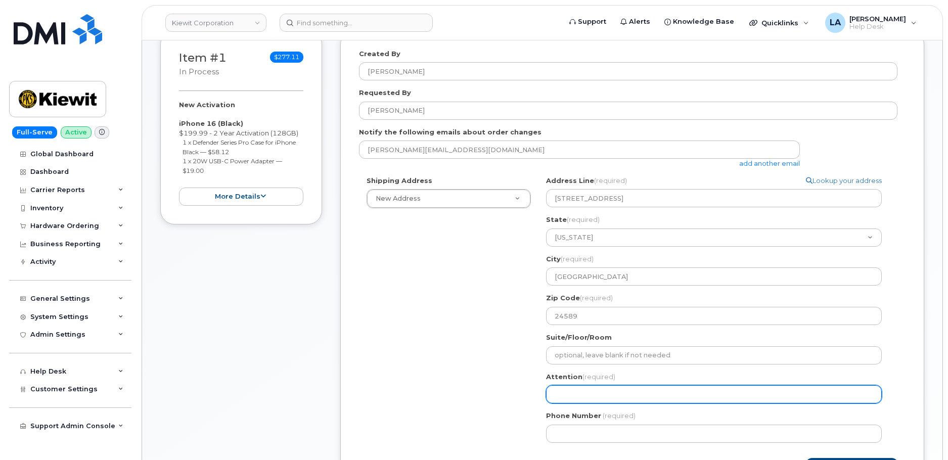
click at [584, 392] on input "Attention (required)" at bounding box center [714, 394] width 336 height 18
paste input "liam bonner"
select select
type input "liam bonner"
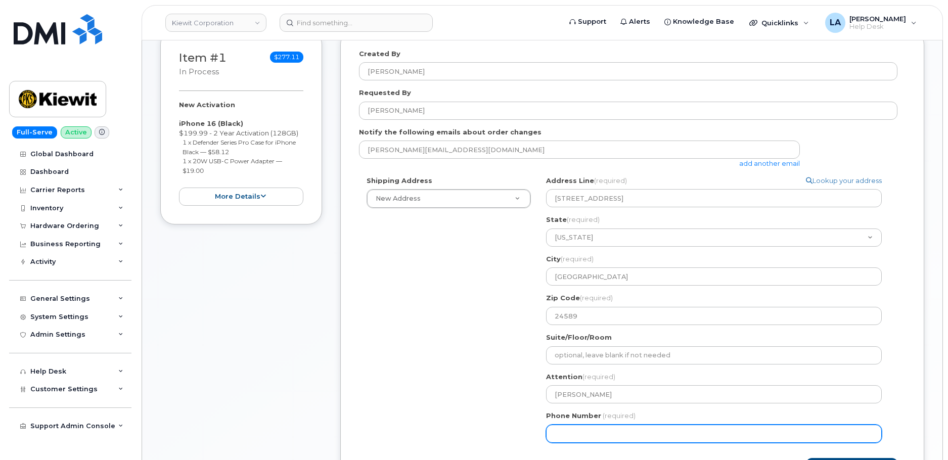
drag, startPoint x: 613, startPoint y: 429, endPoint x: 602, endPoint y: 429, distance: 11.1
click at [613, 429] on input "Phone Number" at bounding box center [714, 434] width 336 height 18
paste input "2073371887"
select select
type input "2073371887"
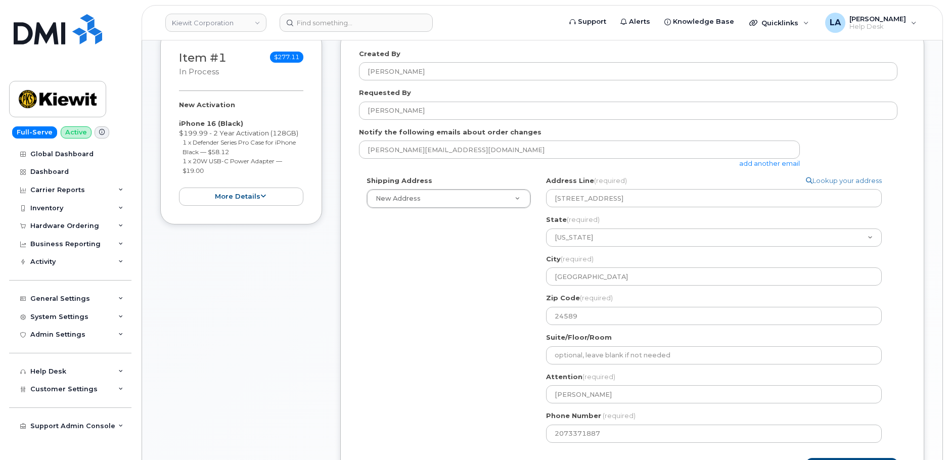
click at [477, 413] on div "Shipping Address New Address New Address 19009 S Laurel Park Rd 12550 Sagehen C…" at bounding box center [628, 313] width 538 height 274
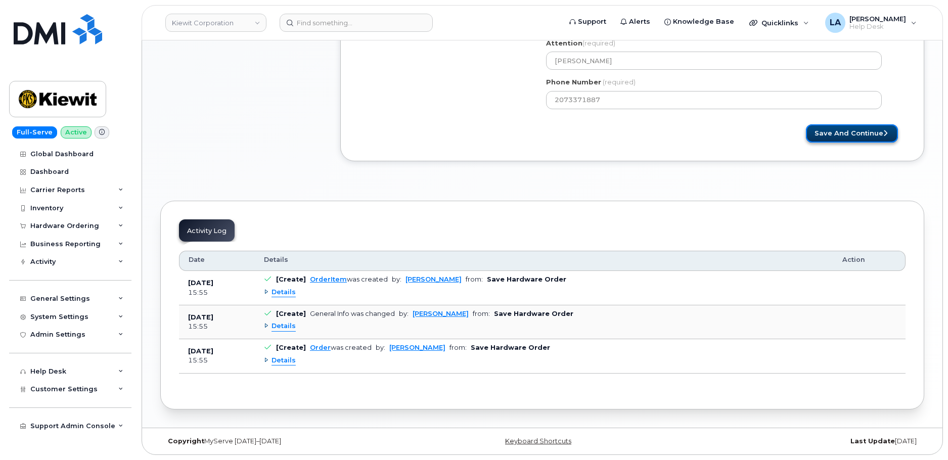
click at [848, 141] on button "Save and Continue" at bounding box center [852, 133] width 92 height 19
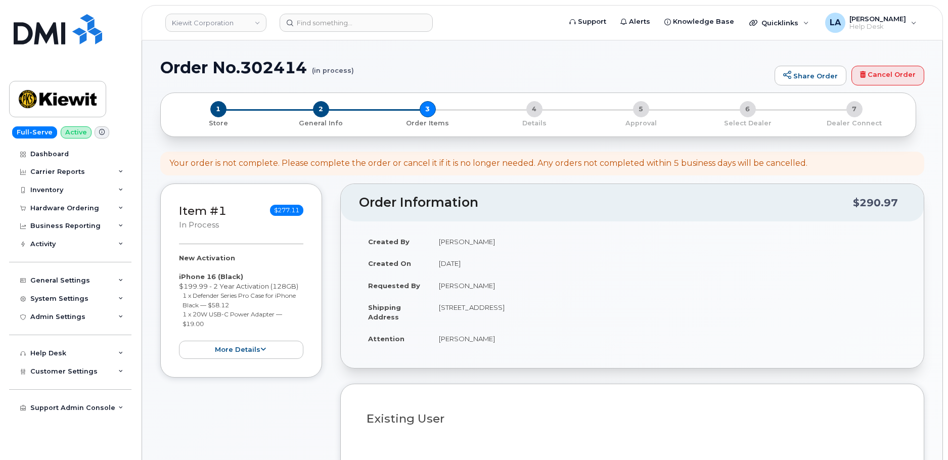
select select
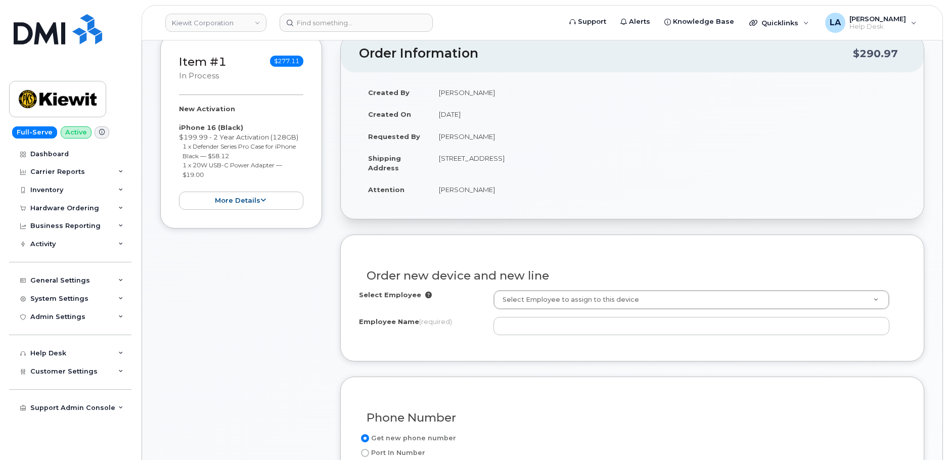
scroll to position [203, 0]
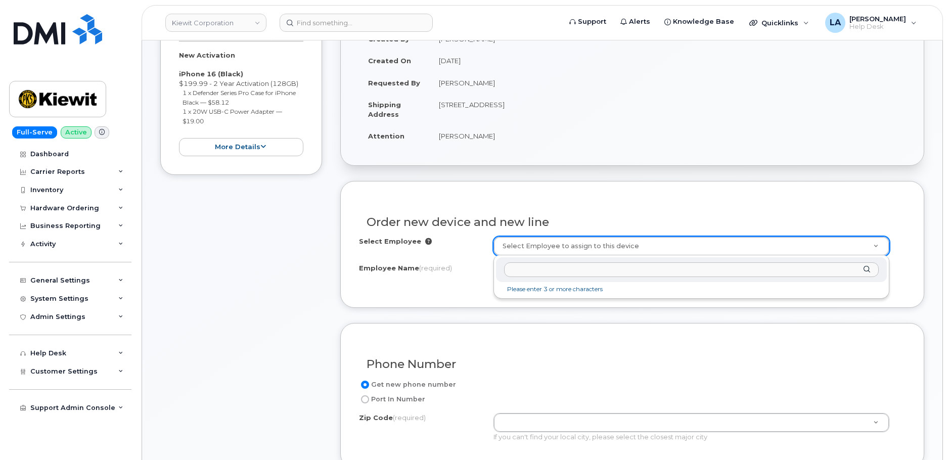
click at [554, 269] on input "text" at bounding box center [691, 269] width 375 height 15
paste input "[PERSON_NAME][EMAIL_ADDRESS][DOMAIN_NAME] 50"
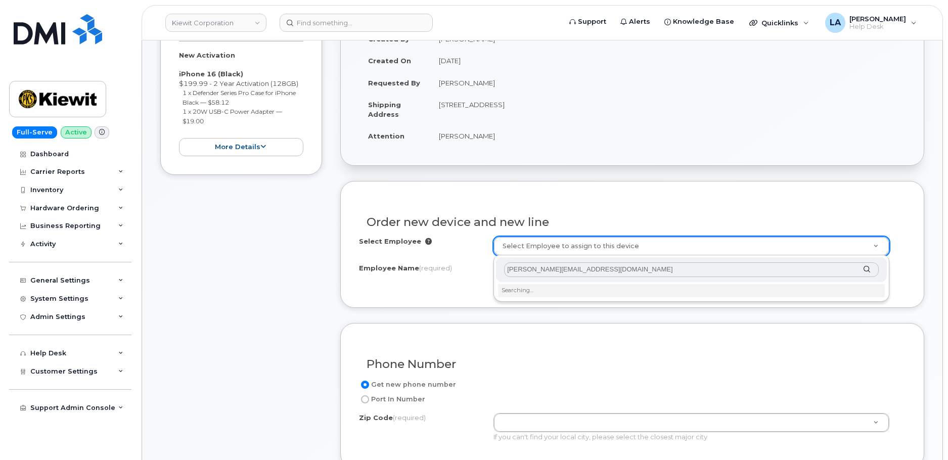
type input "[PERSON_NAME][EMAIL_ADDRESS][DOMAIN_NAME]"
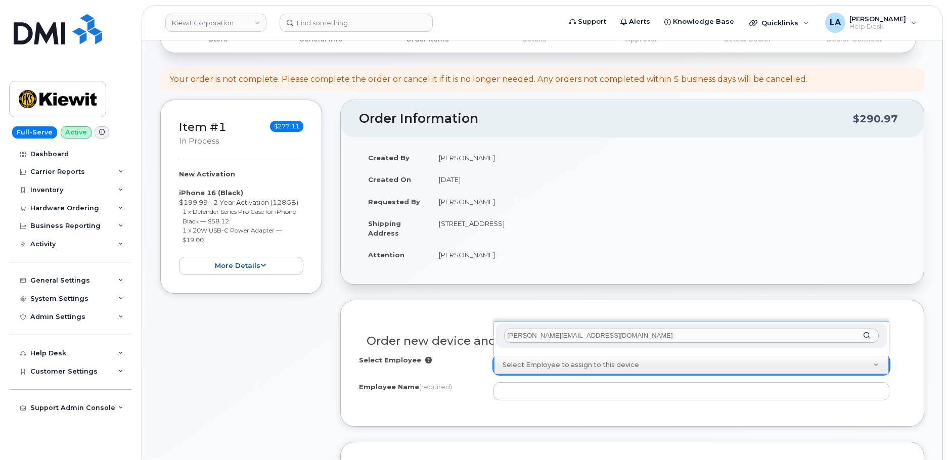
scroll to position [55, 0]
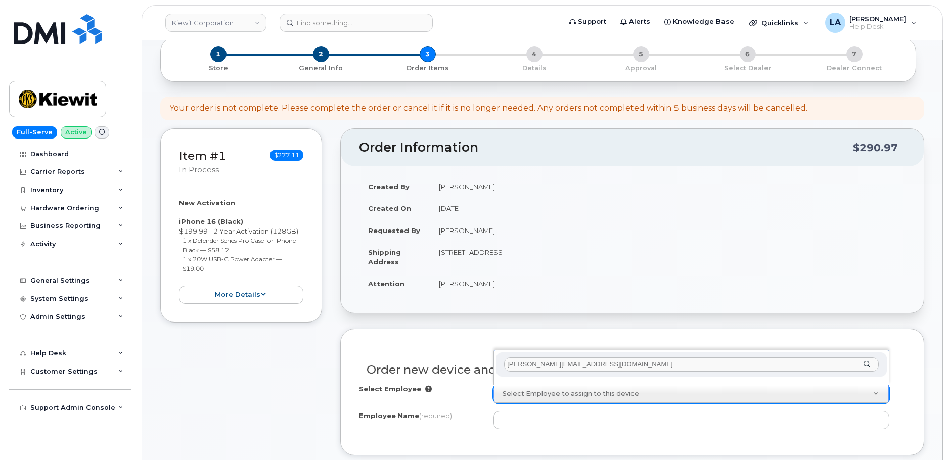
drag, startPoint x: 632, startPoint y: 370, endPoint x: 450, endPoint y: 370, distance: 182.5
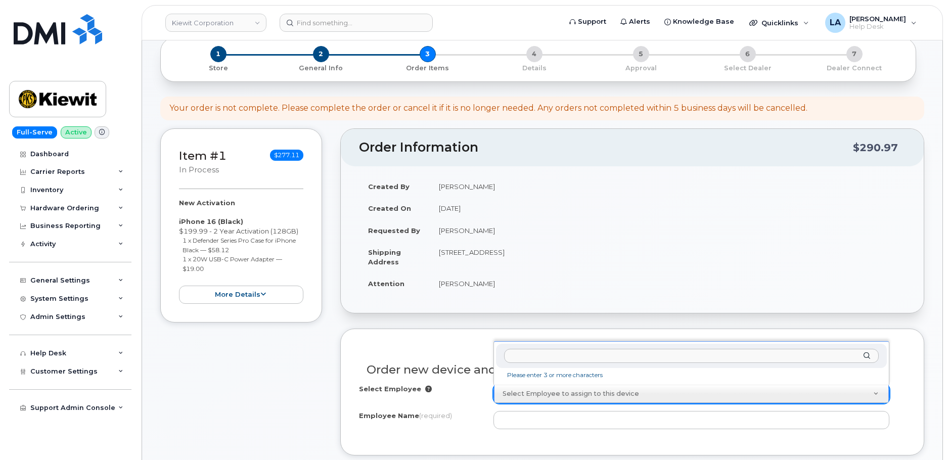
click at [542, 351] on input "text" at bounding box center [691, 356] width 375 height 15
paste input "[PERSON_NAME]"
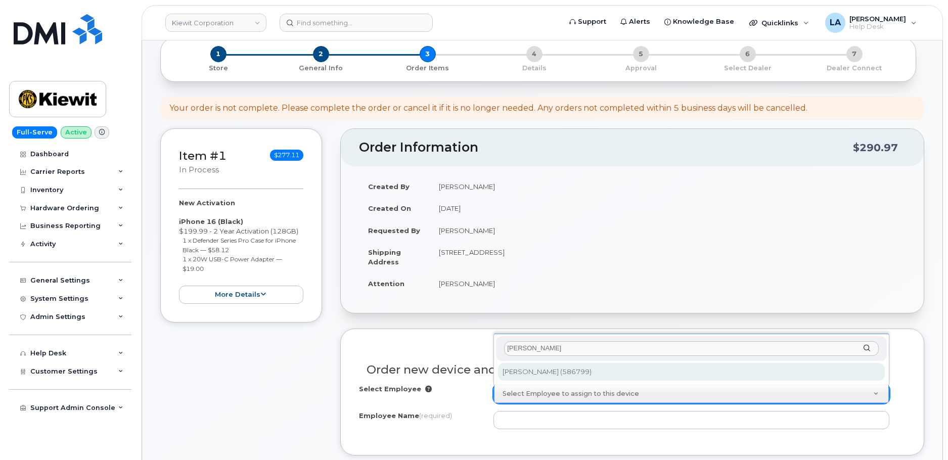
type input "[PERSON_NAME]"
type input "3012325"
type input "[PERSON_NAME]"
type input "[STREET_ADDRESS]"
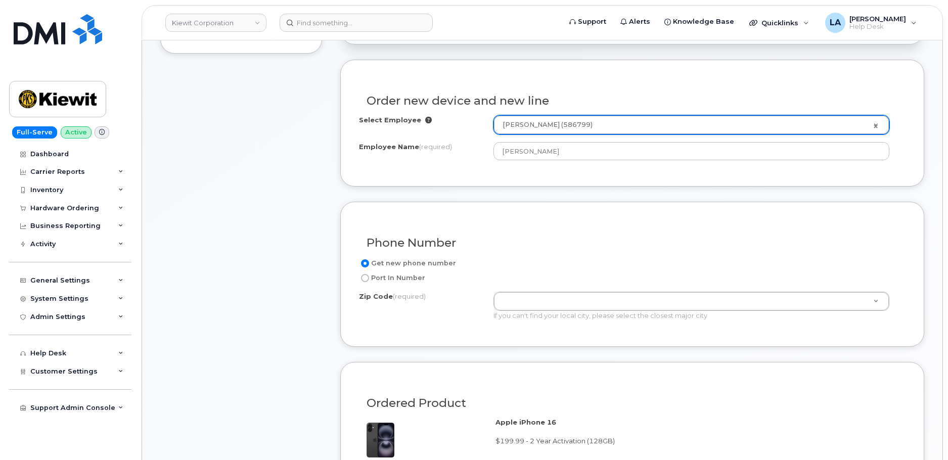
scroll to position [363, 0]
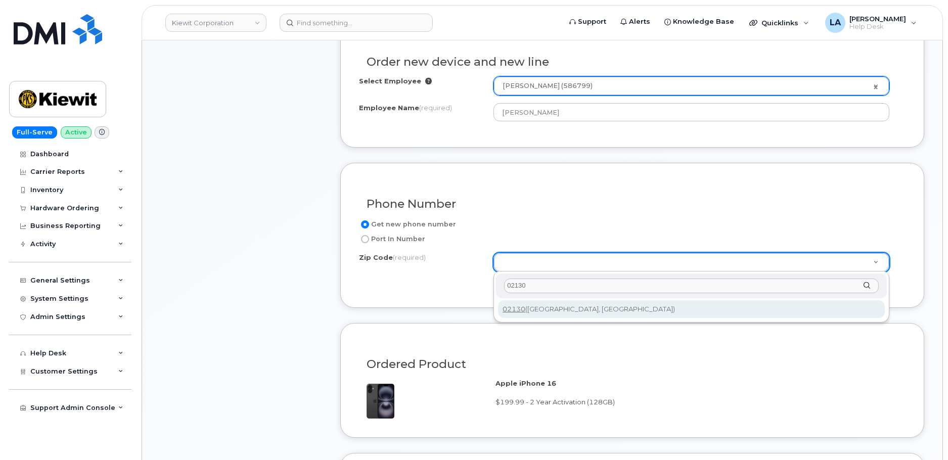
type input "02130"
type input "02130 (Jamaica Plain, MA)"
drag, startPoint x: 608, startPoint y: 257, endPoint x: 452, endPoint y: 259, distance: 156.2
type input "Bosto"
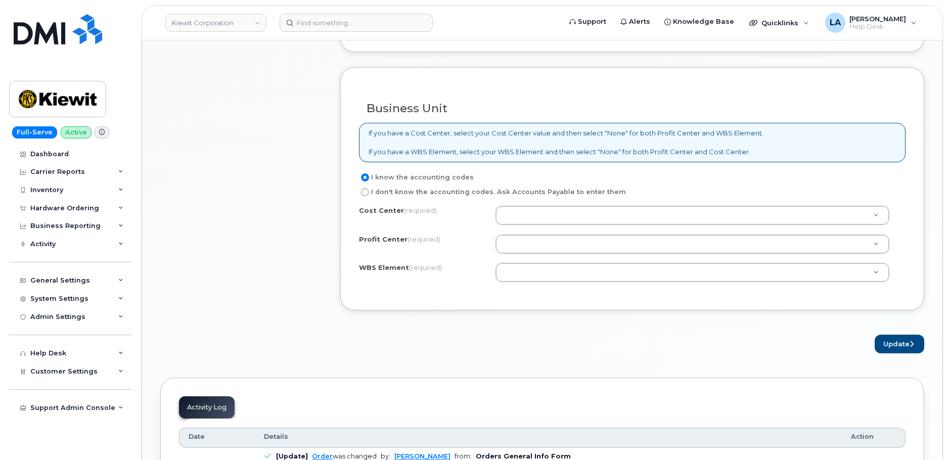
scroll to position [751, 0]
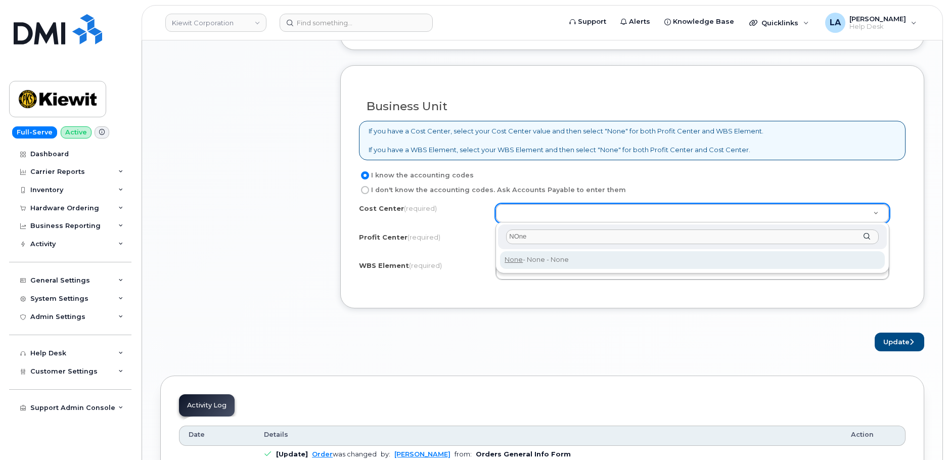
type input "NOne"
type input "None"
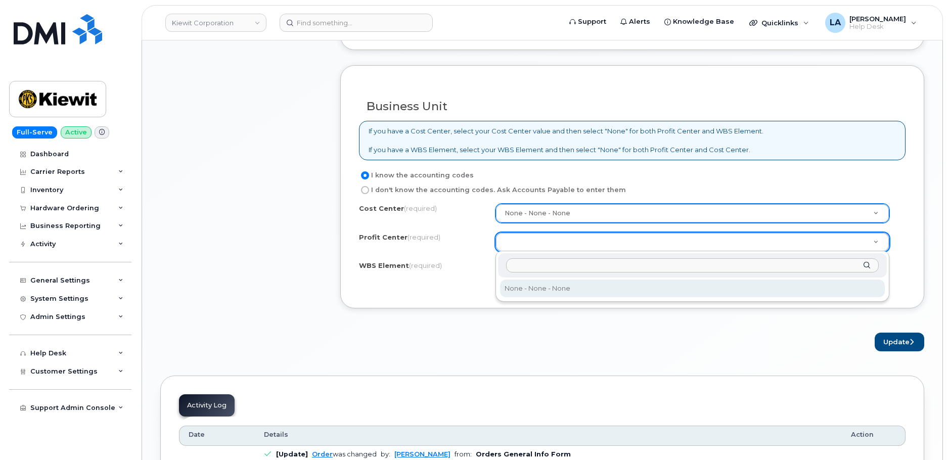
select select "None"
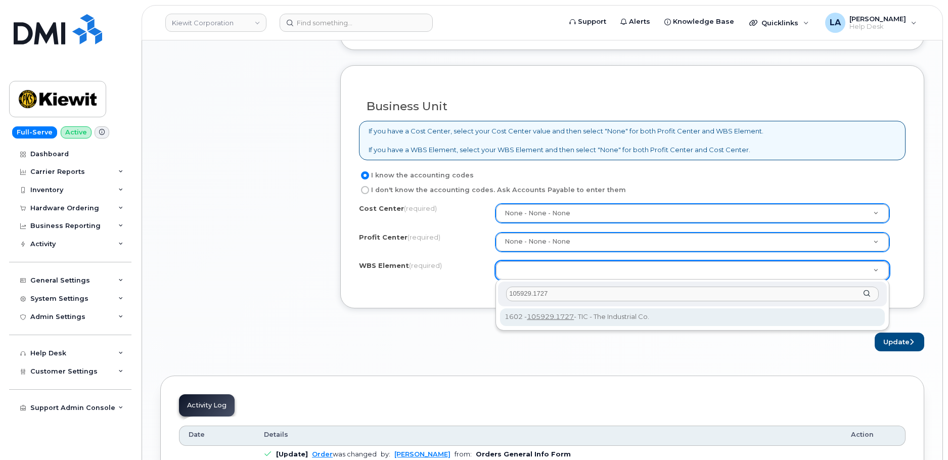
type input "105929.1727"
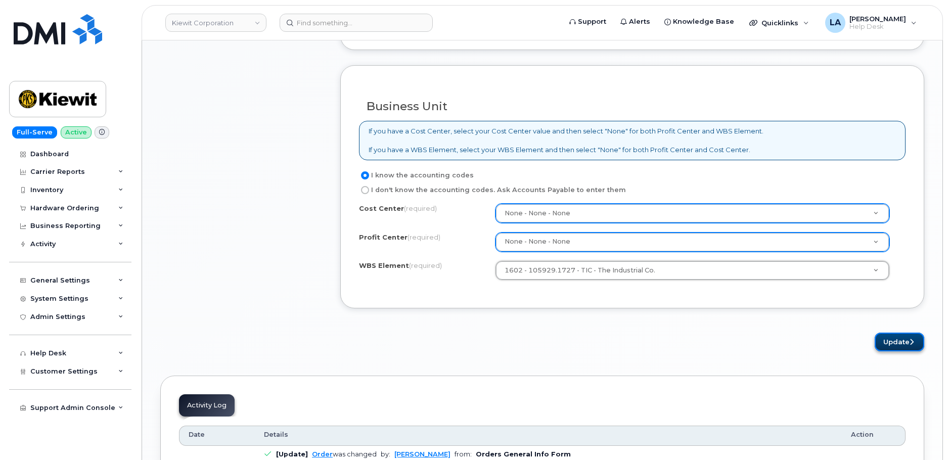
click at [892, 337] on button "Update" at bounding box center [899, 342] width 50 height 19
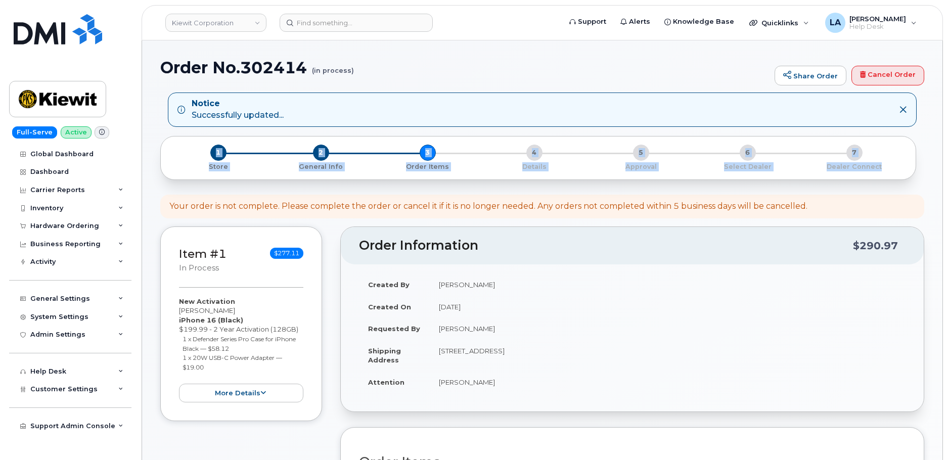
drag, startPoint x: 947, startPoint y: 110, endPoint x: 949, endPoint y: 187, distance: 76.3
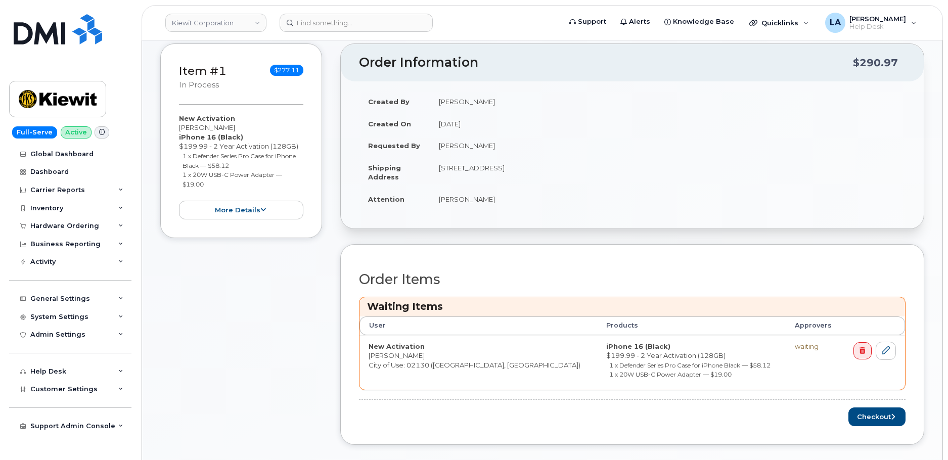
scroll to position [293, 0]
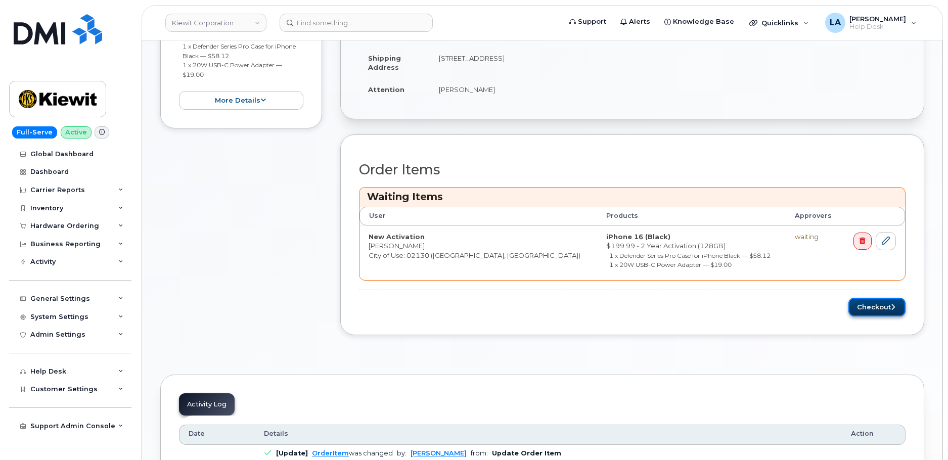
click at [877, 304] on button "Checkout" at bounding box center [876, 307] width 57 height 19
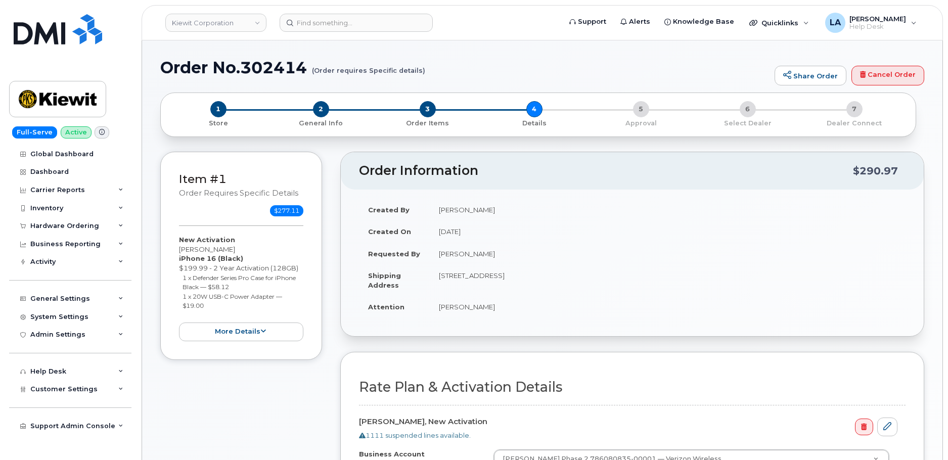
click at [937, 247] on div "Order No.302414 (Order requires Specific details) Share Order Cancel Order × Sh…" at bounding box center [542, 457] width 800 height 835
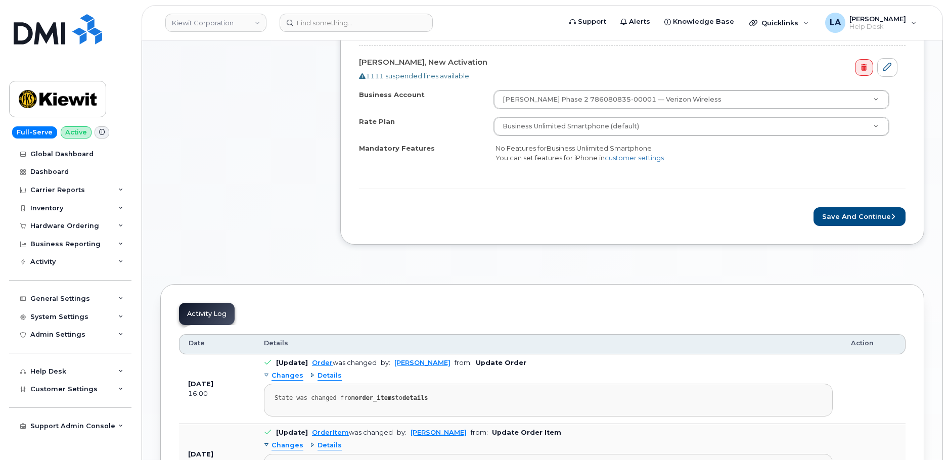
scroll to position [402, 0]
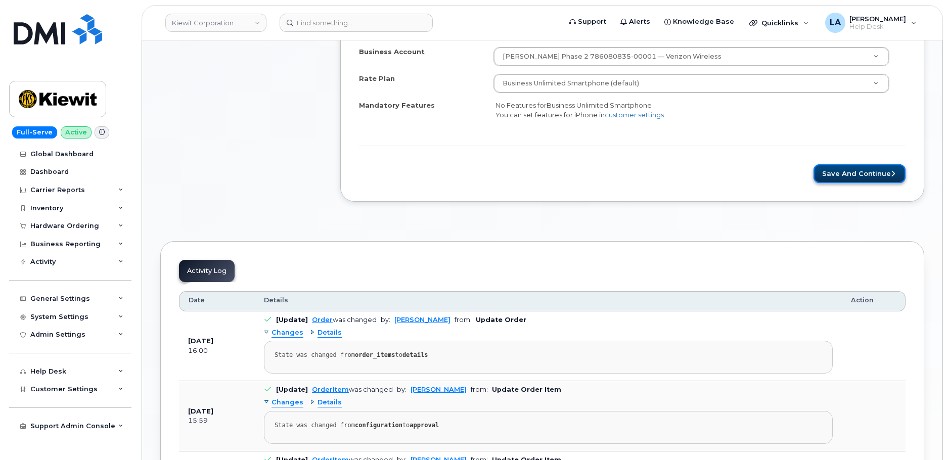
click at [824, 172] on button "Save and Continue" at bounding box center [859, 173] width 92 height 19
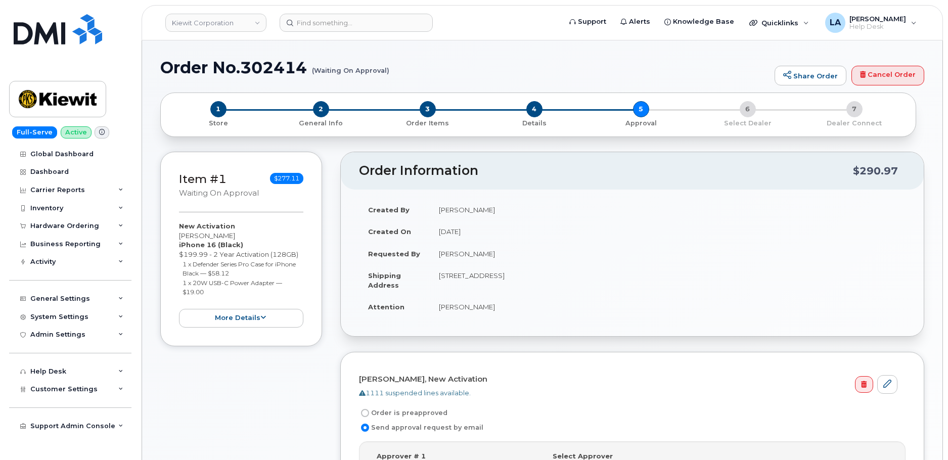
click at [935, 205] on div "Order No.302414 (Waiting On Approval) Share Order Cancel Order × Share This Ord…" at bounding box center [542, 453] width 800 height 827
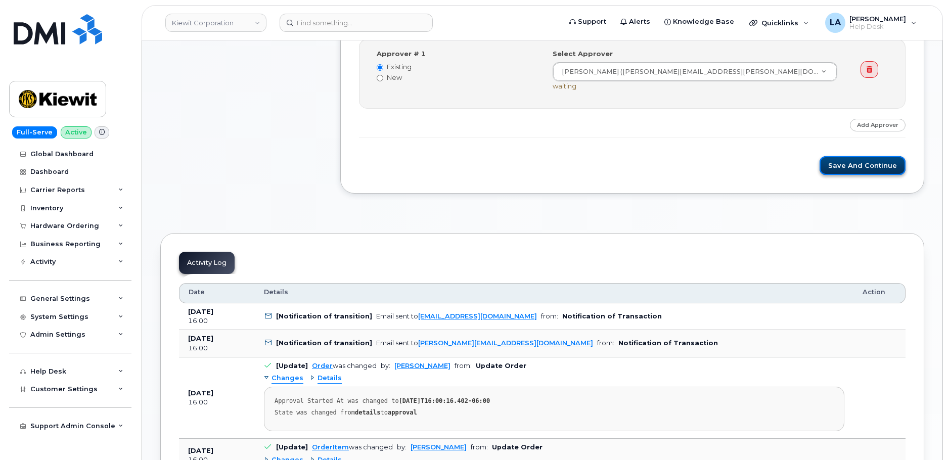
click at [840, 168] on button "Save and Continue" at bounding box center [862, 165] width 86 height 19
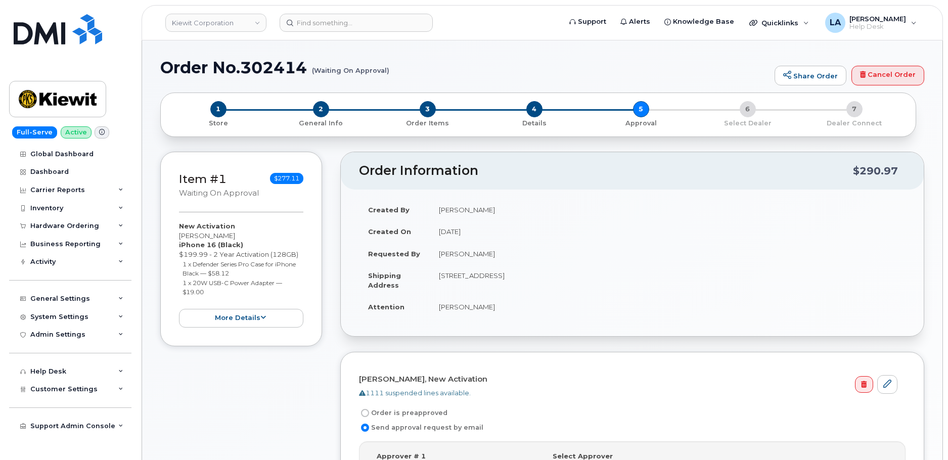
click at [935, 195] on div "Order No.302414 (Waiting On Approval) Share Order Cancel Order × Share This Ord…" at bounding box center [542, 458] width 800 height 836
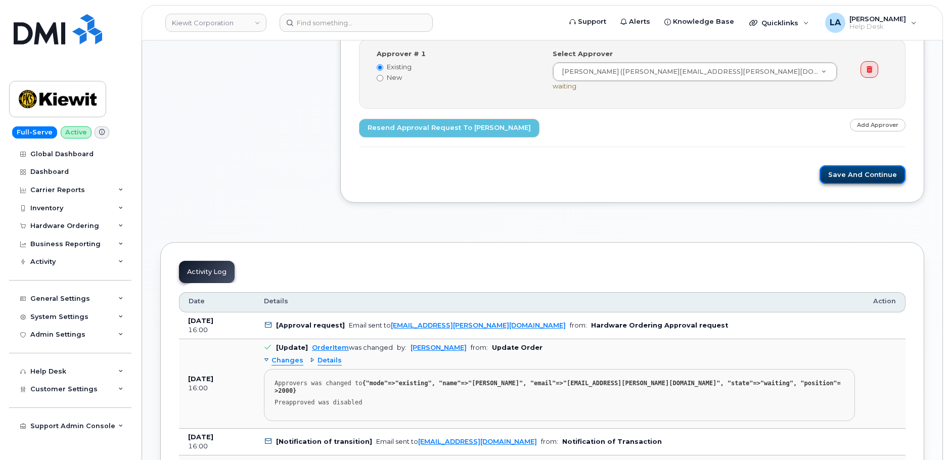
click at [860, 178] on button "Save and Continue" at bounding box center [862, 174] width 86 height 19
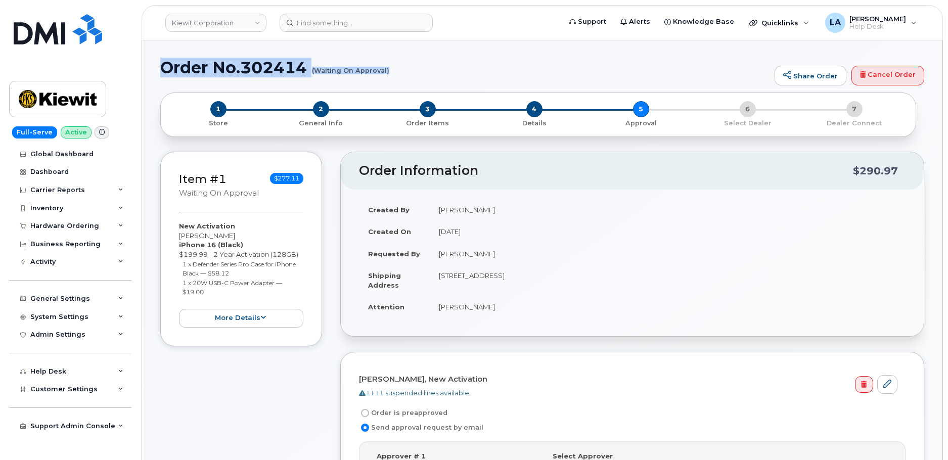
drag, startPoint x: 161, startPoint y: 65, endPoint x: 398, endPoint y: 77, distance: 237.3
click at [398, 77] on div "Order No.302414 (Waiting On Approval) Share Order Cancel Order" at bounding box center [542, 76] width 764 height 34
copy h1 "Order No.302414 (Waiting On Approval)"
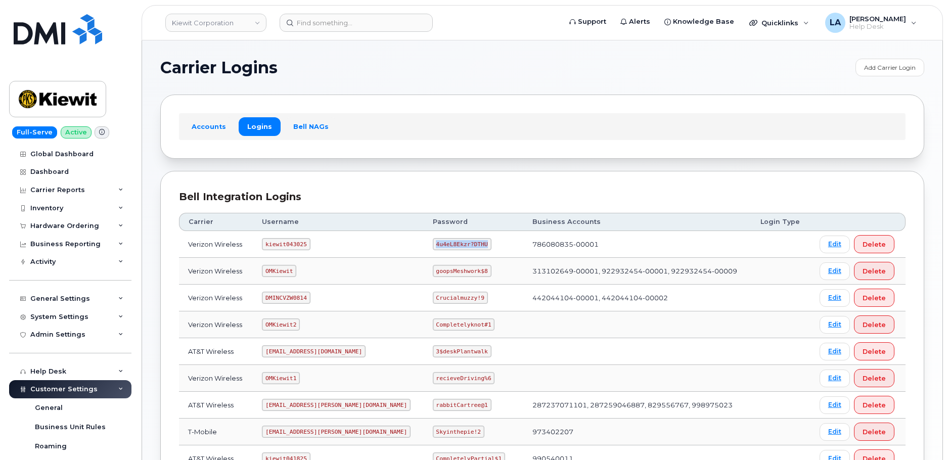
drag, startPoint x: 403, startPoint y: 244, endPoint x: 452, endPoint y: 245, distance: 48.5
click at [452, 245] on code "4u4eL8Ekzr?DTHU" at bounding box center [462, 244] width 59 height 12
copy code "4u4eL8Ekzr?DTHU"
